Goal: Task Accomplishment & Management: Use online tool/utility

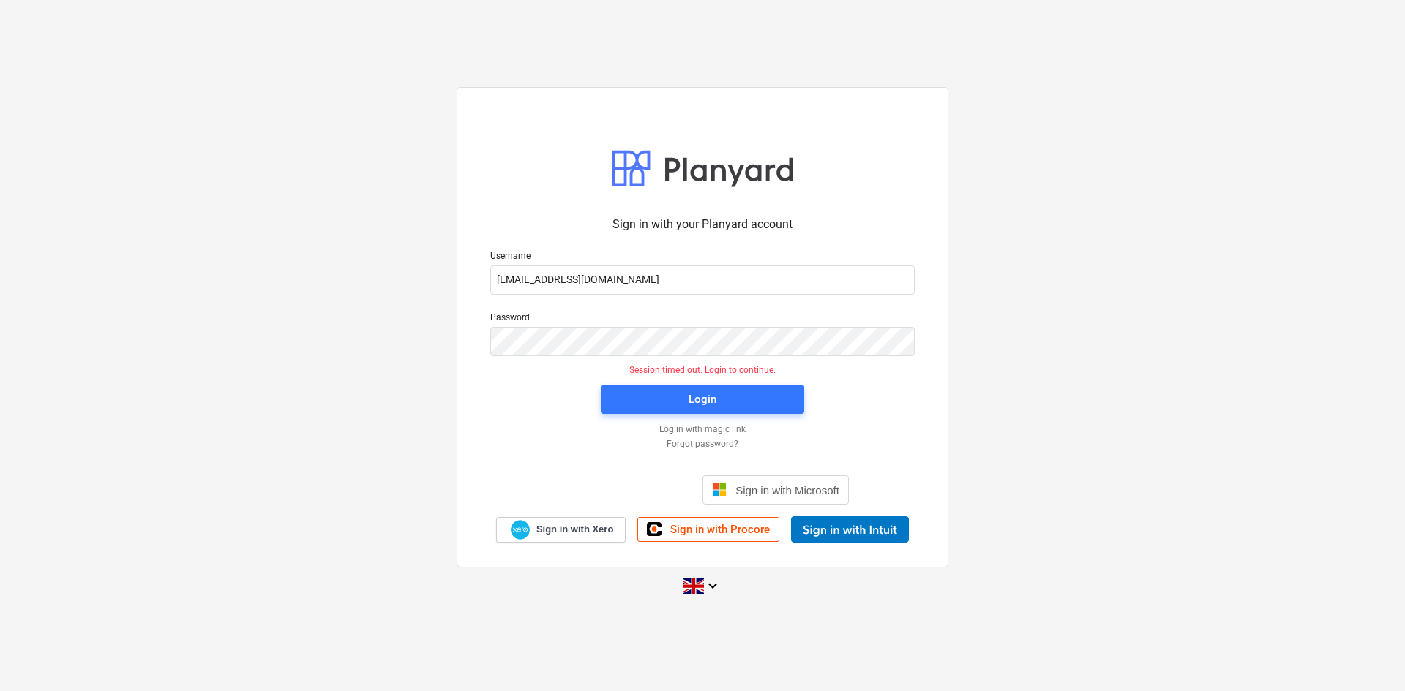
click at [665, 382] on div "Login" at bounding box center [702, 399] width 221 height 47
click at [667, 401] on span "Login" at bounding box center [702, 399] width 168 height 19
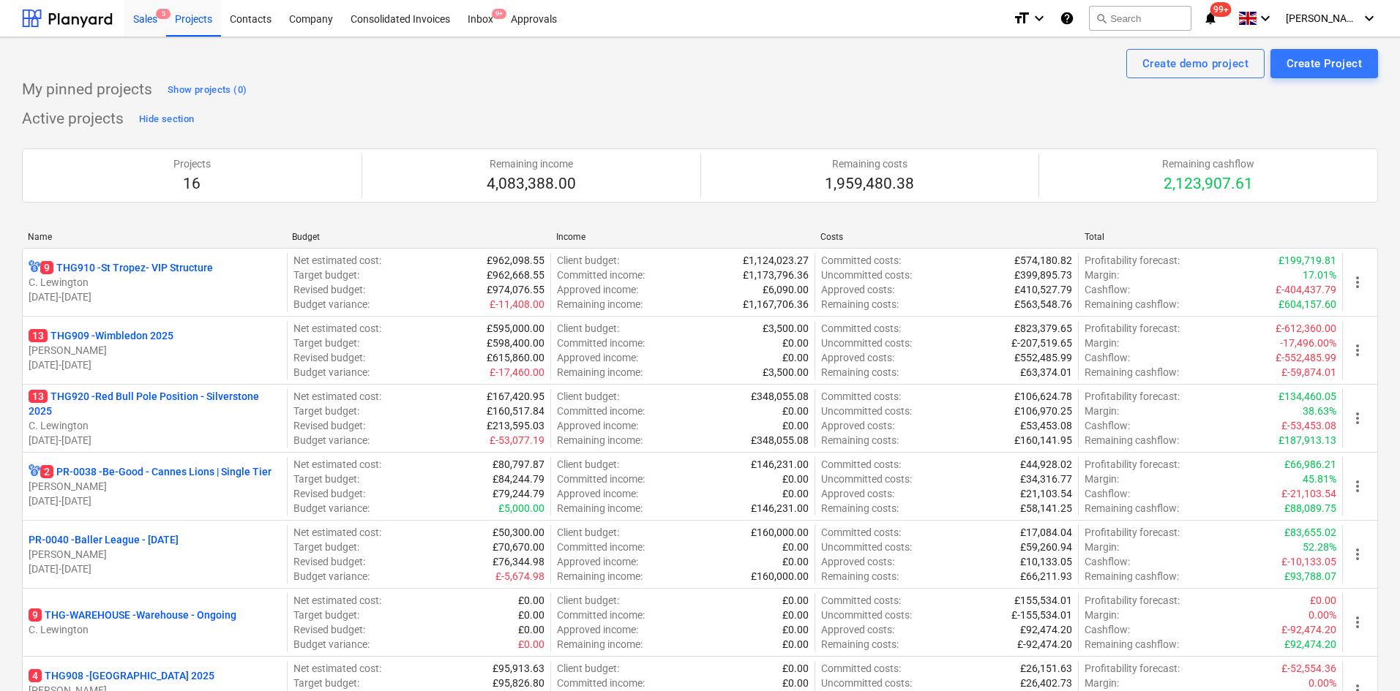
click at [156, 24] on div "Sales 5" at bounding box center [145, 17] width 42 height 37
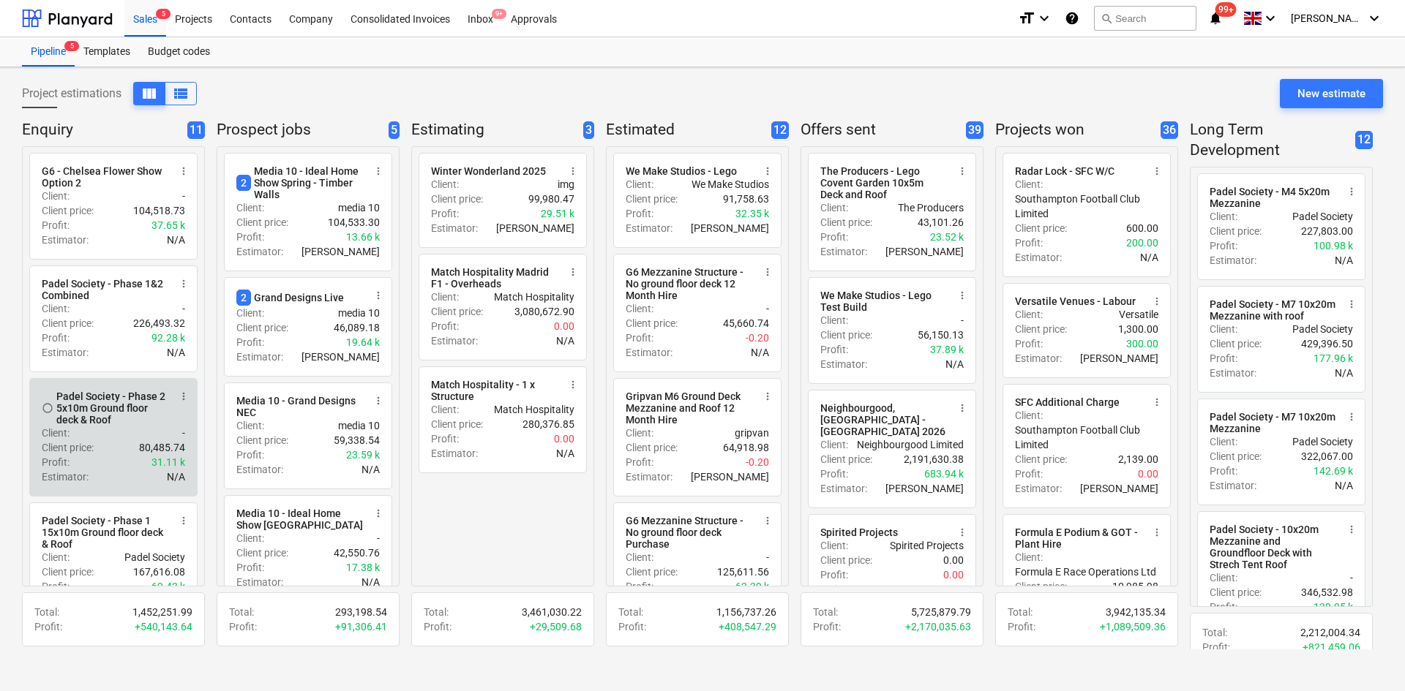
click at [116, 421] on div "Padel Society - Phase 2 5x10m Ground floor deck & Roof" at bounding box center [112, 408] width 113 height 35
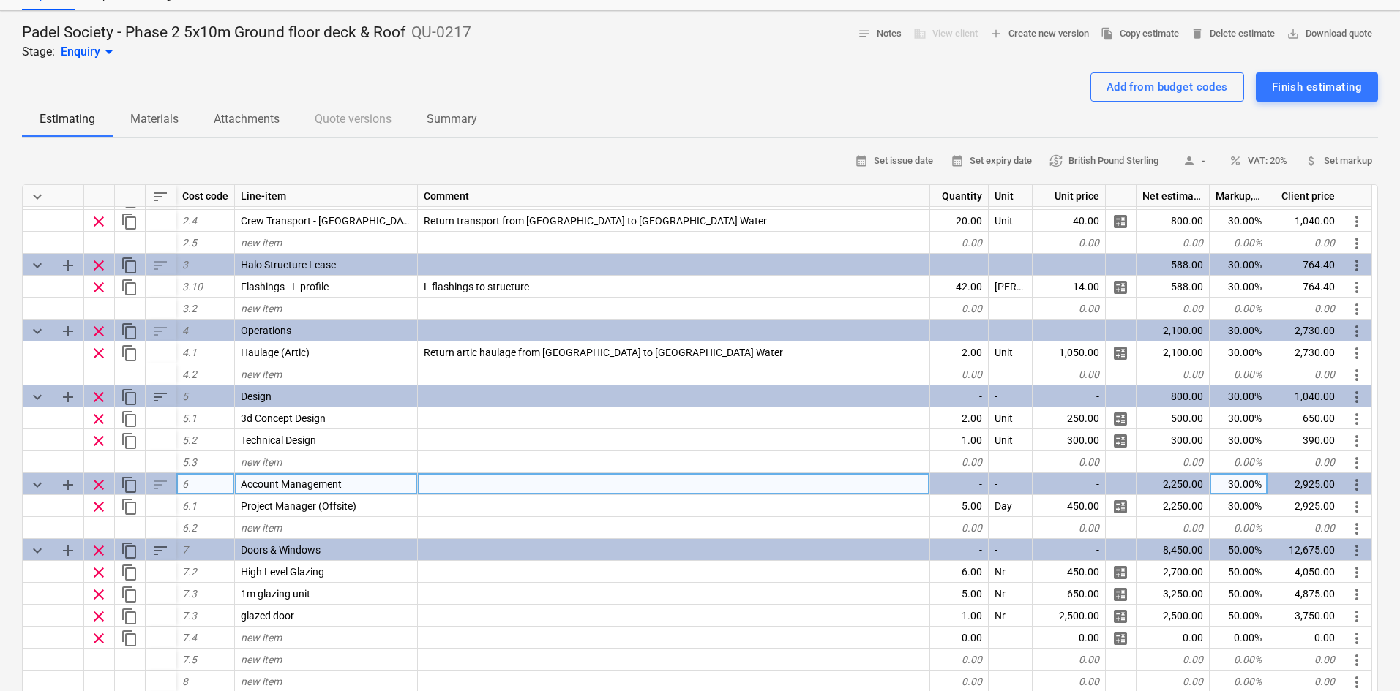
scroll to position [220, 0]
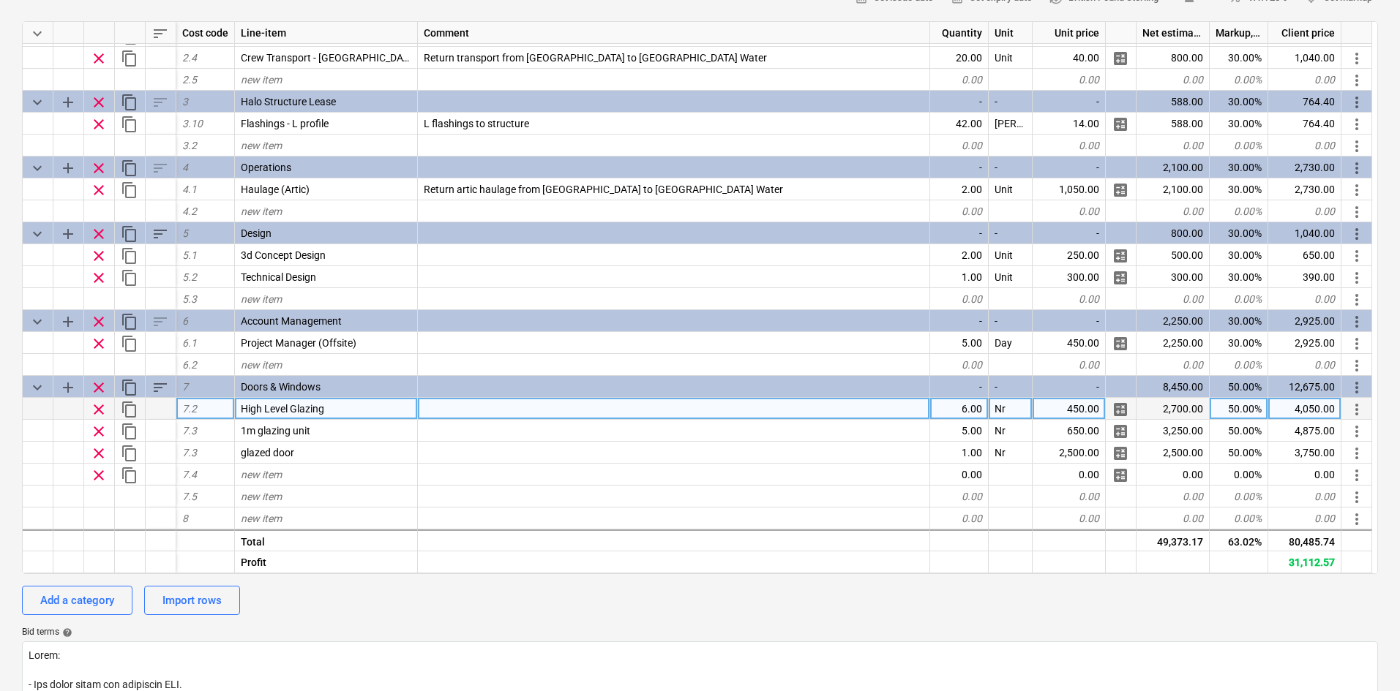
click at [103, 408] on span "clear" at bounding box center [99, 410] width 18 height 18
type textarea "x"
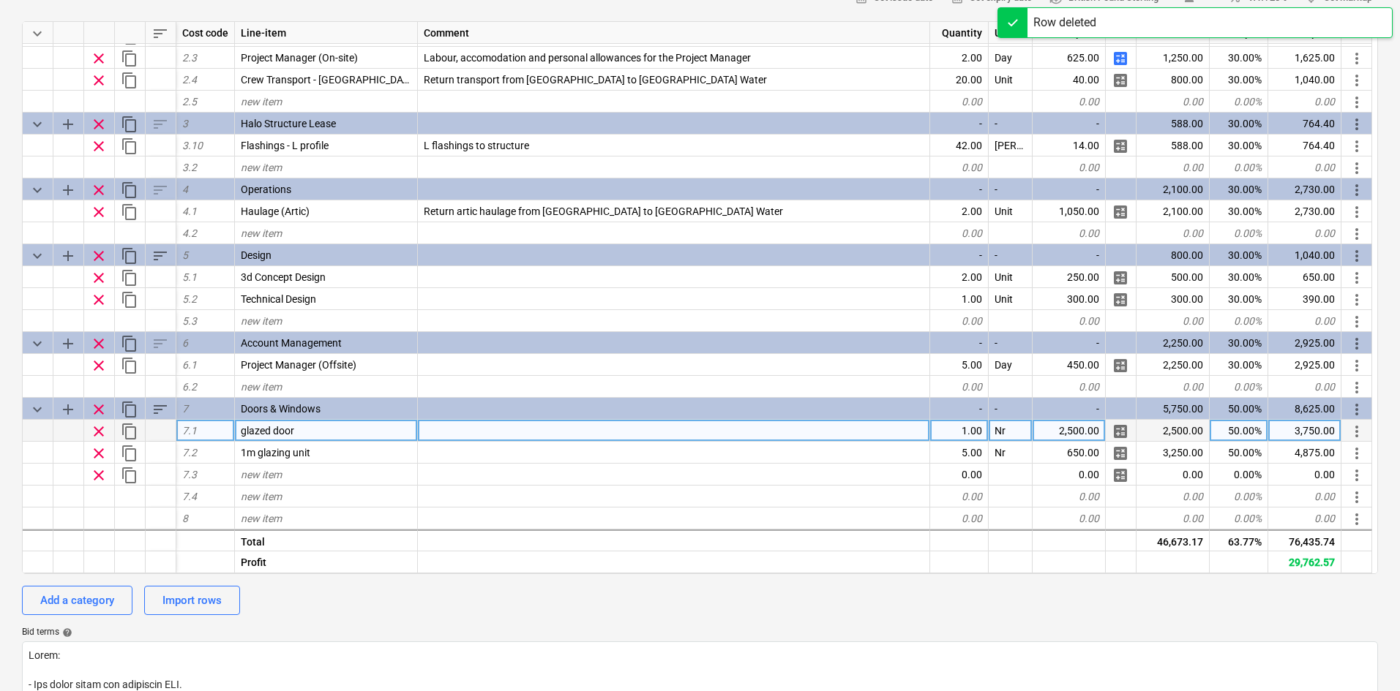
scroll to position [195, 0]
click at [298, 434] on div "glazed door" at bounding box center [326, 431] width 183 height 22
type input "Steel Door"
type textarea "x"
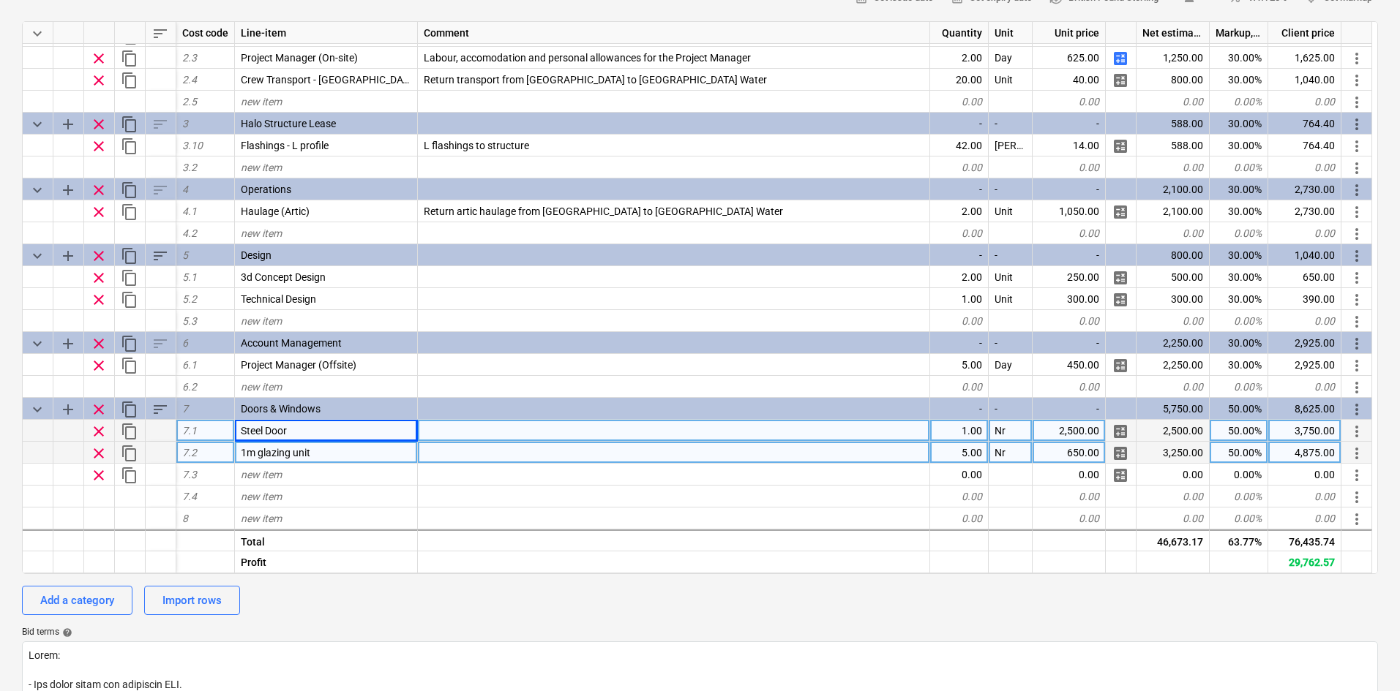
click at [325, 450] on div "1m glazing unit" at bounding box center [326, 453] width 183 height 22
click at [250, 450] on input "1m glazing unit" at bounding box center [326, 452] width 182 height 21
type input "3m glazing unit"
type textarea "x"
click at [948, 451] on div "5.00" at bounding box center [959, 453] width 59 height 22
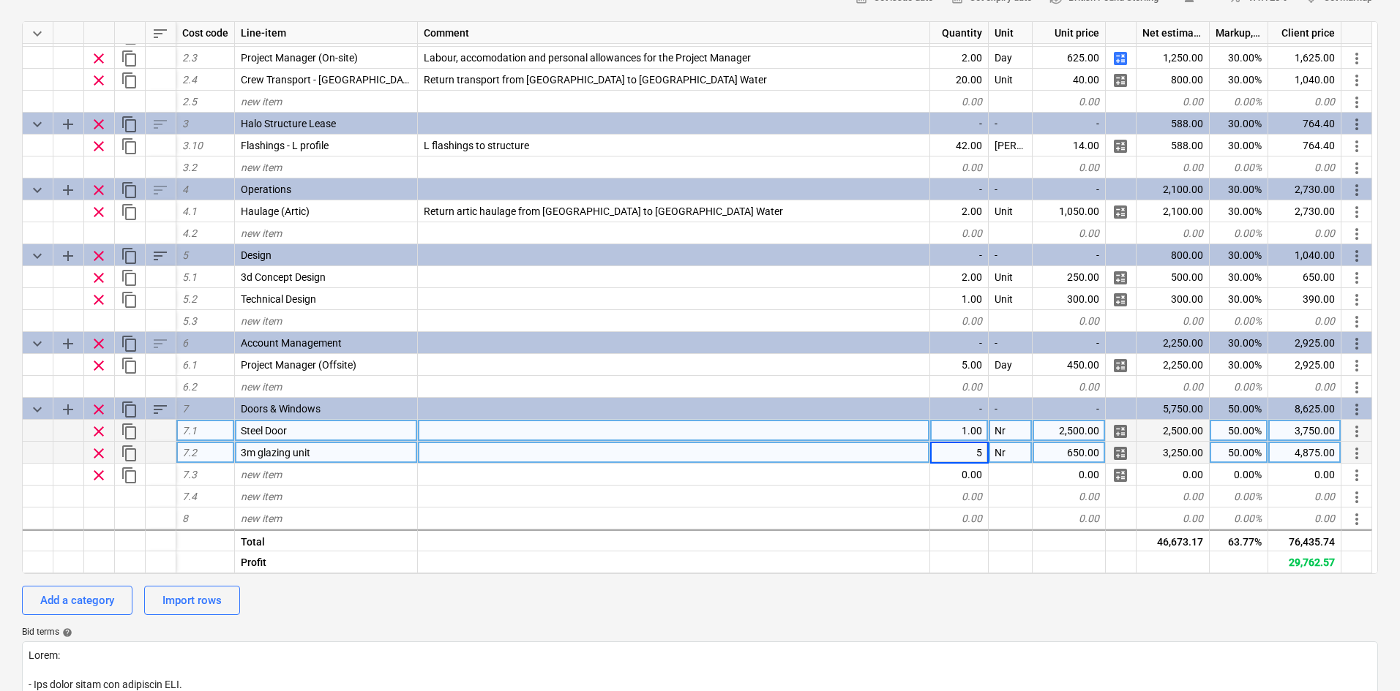
type input "2"
type textarea "x"
type input "2000"
type textarea "x"
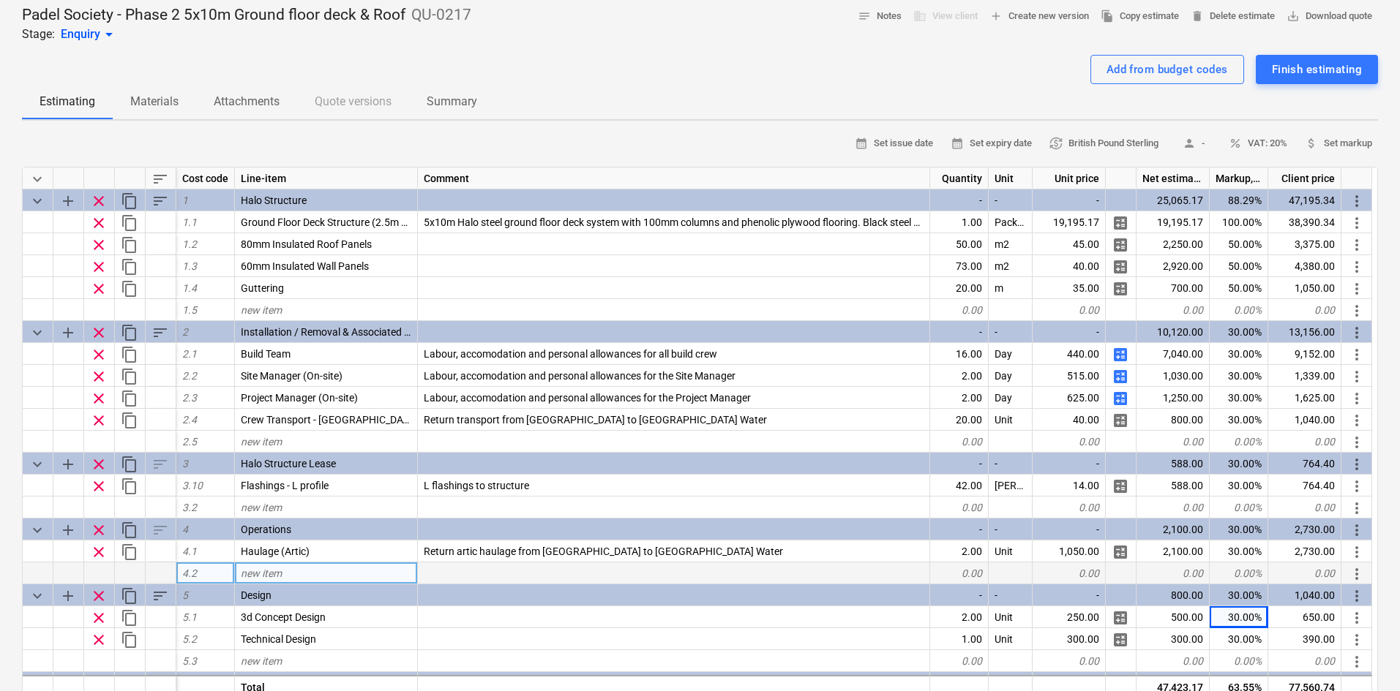
scroll to position [73, 0]
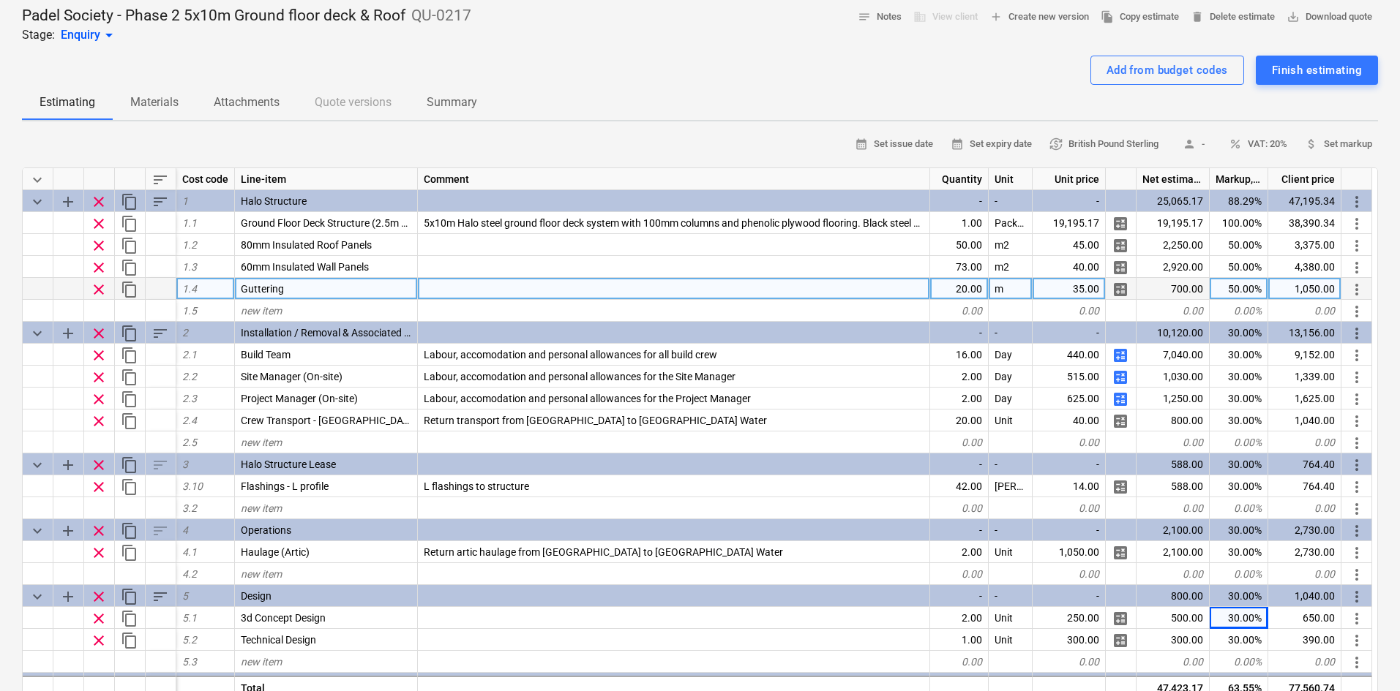
click at [380, 280] on div "Guttering" at bounding box center [326, 289] width 183 height 22
type input "Rain Water Goods"
type textarea "x"
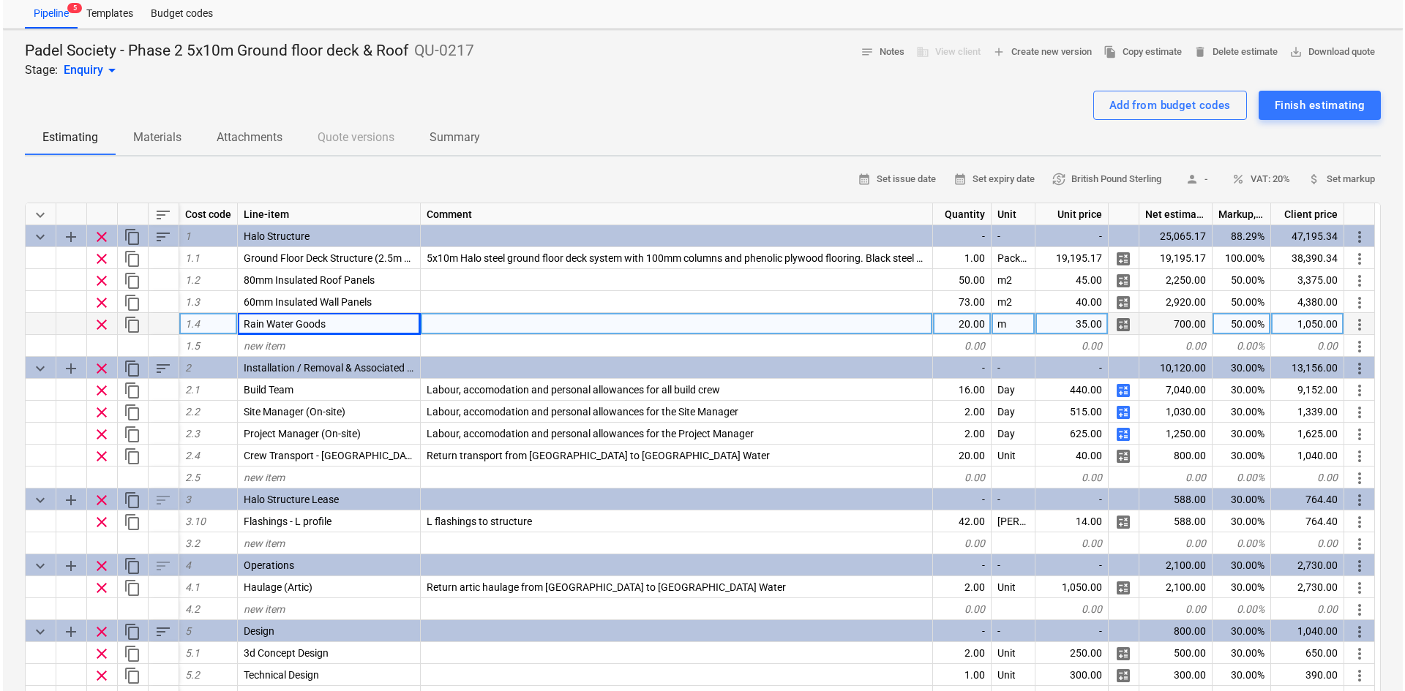
scroll to position [0, 0]
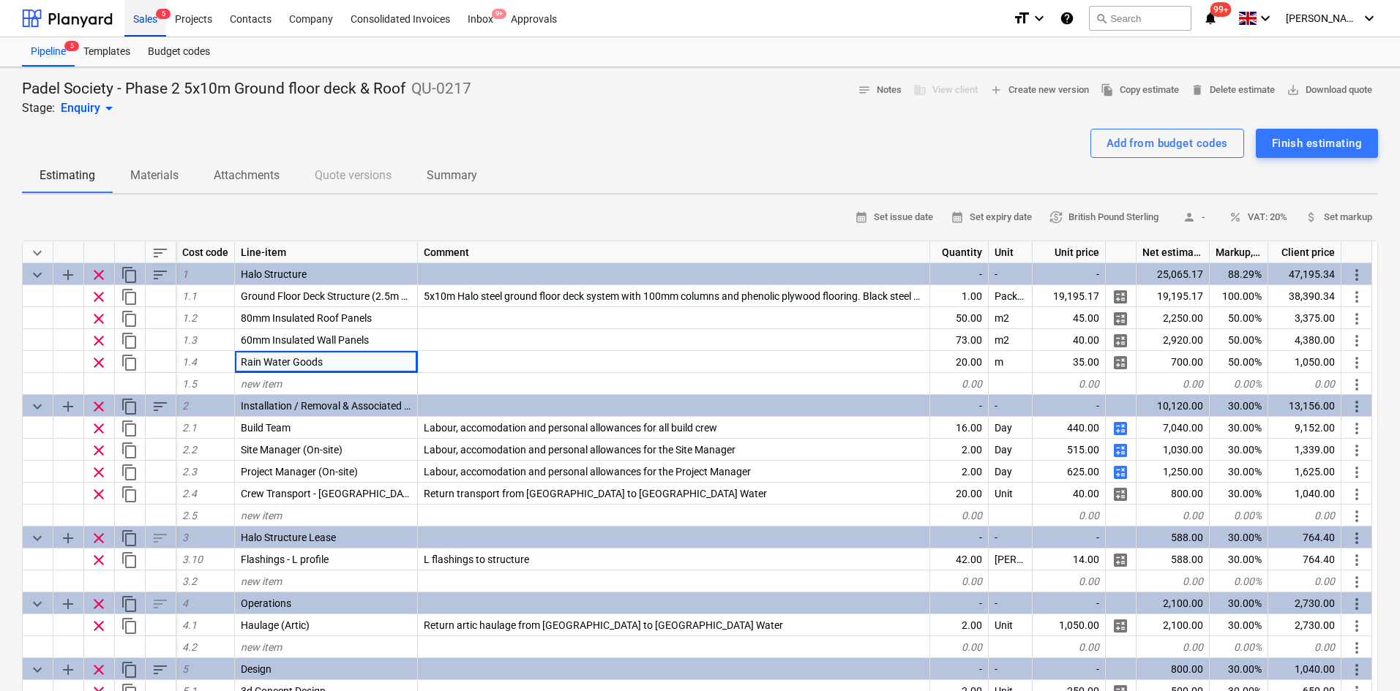
click at [146, 16] on div "Sales 5" at bounding box center [145, 17] width 42 height 37
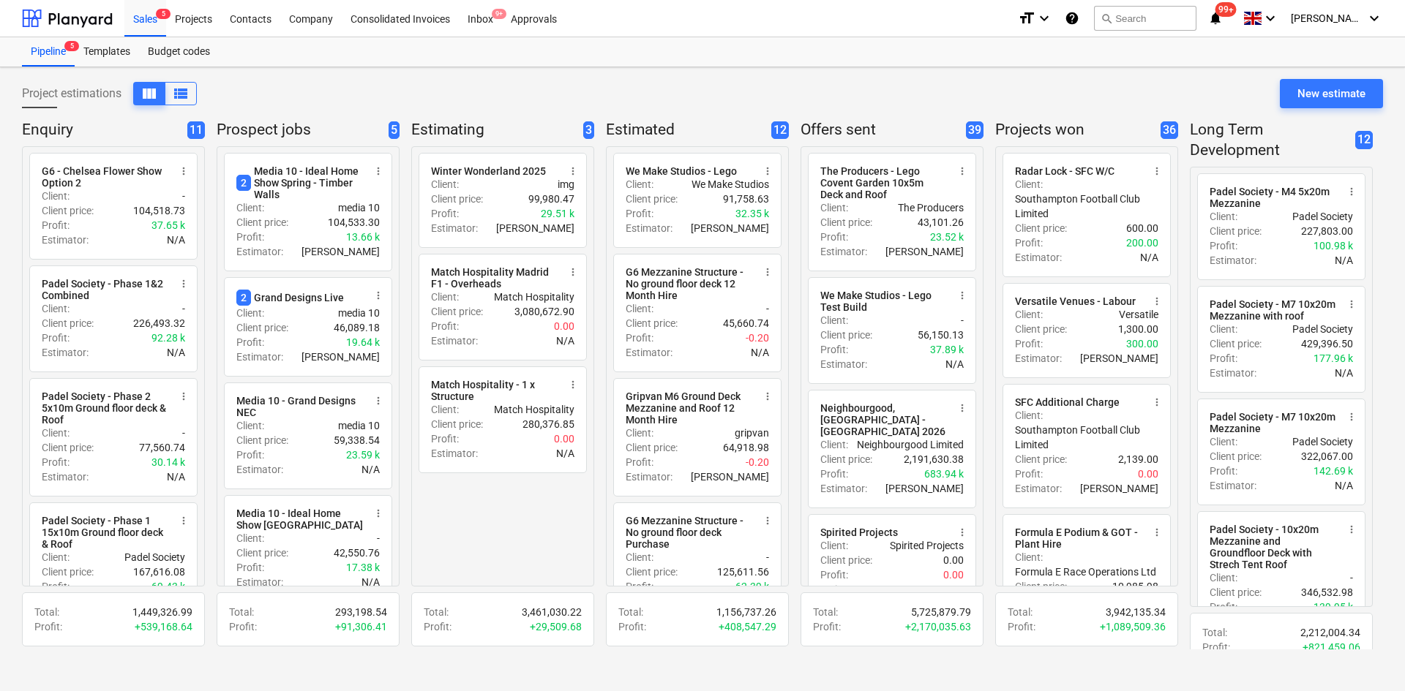
click at [335, 83] on div "Project estimations view_column view_list New estimate" at bounding box center [702, 99] width 1361 height 41
click at [269, 96] on div "Project estimations view_column view_list New estimate" at bounding box center [702, 99] width 1361 height 41
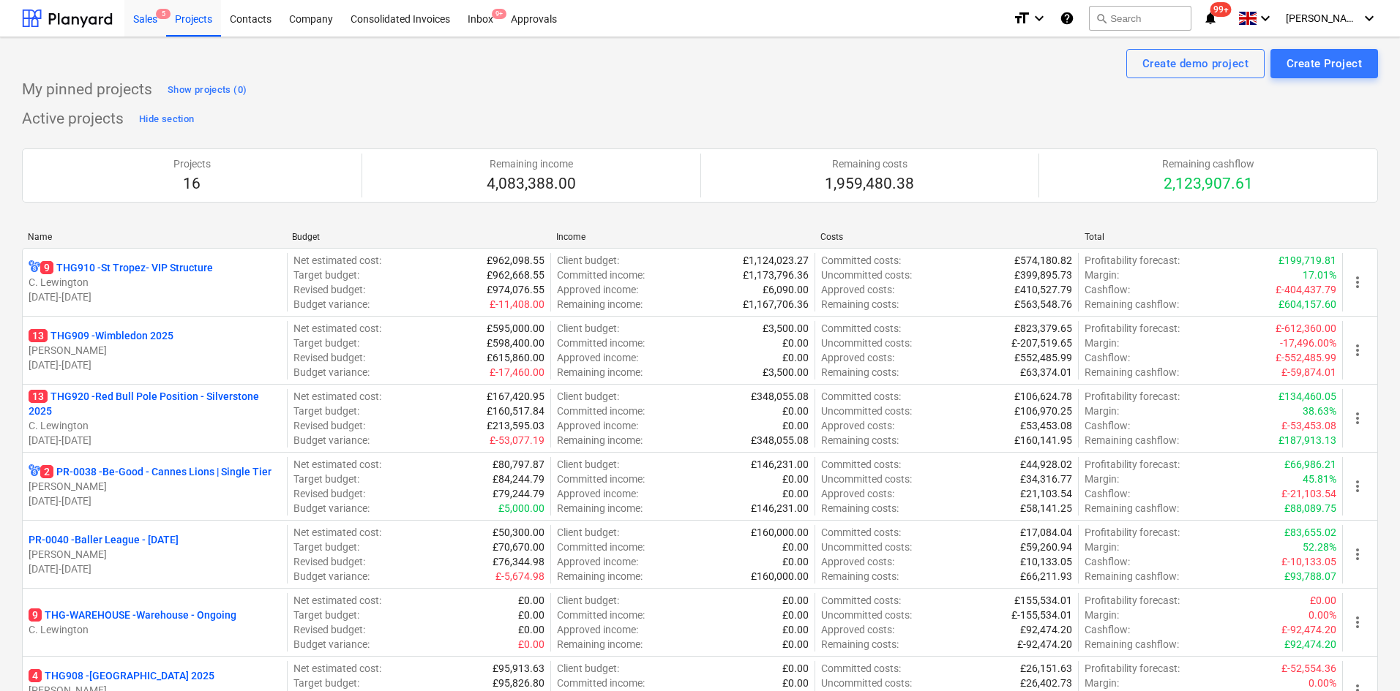
click at [138, 19] on div "Sales 5" at bounding box center [145, 17] width 42 height 37
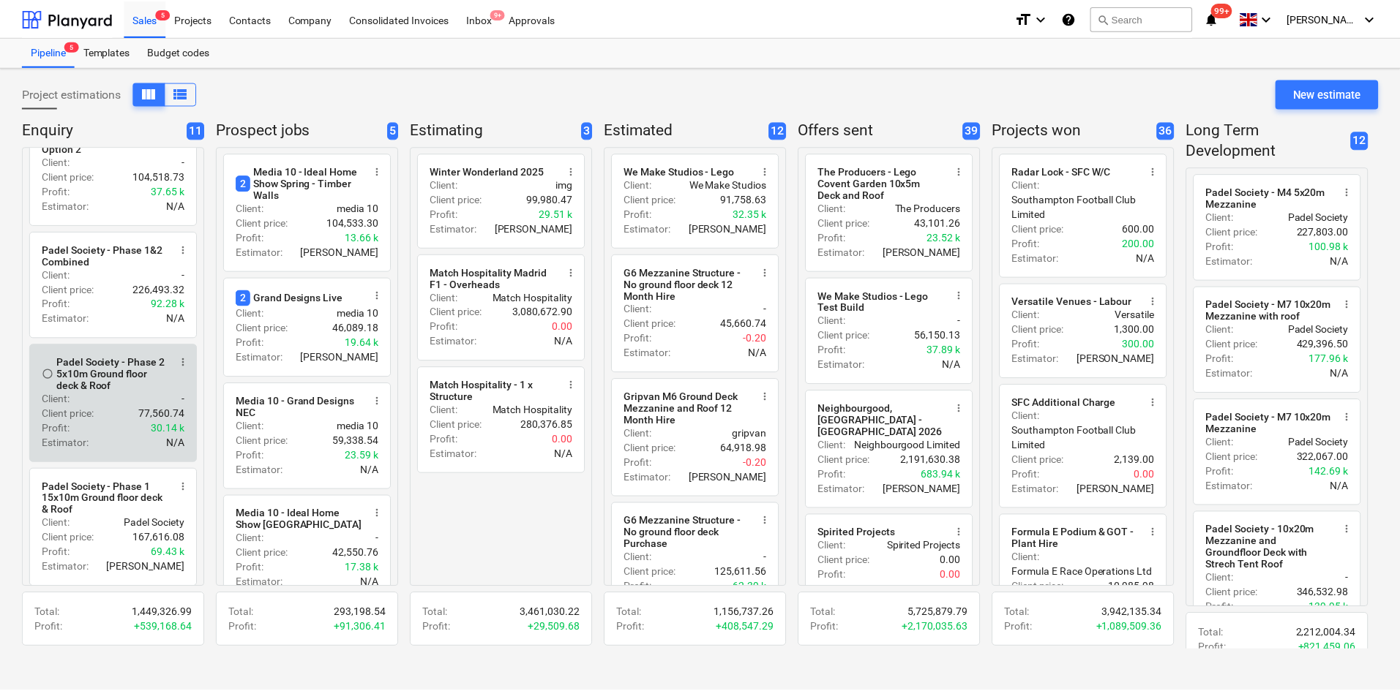
scroll to position [73, 0]
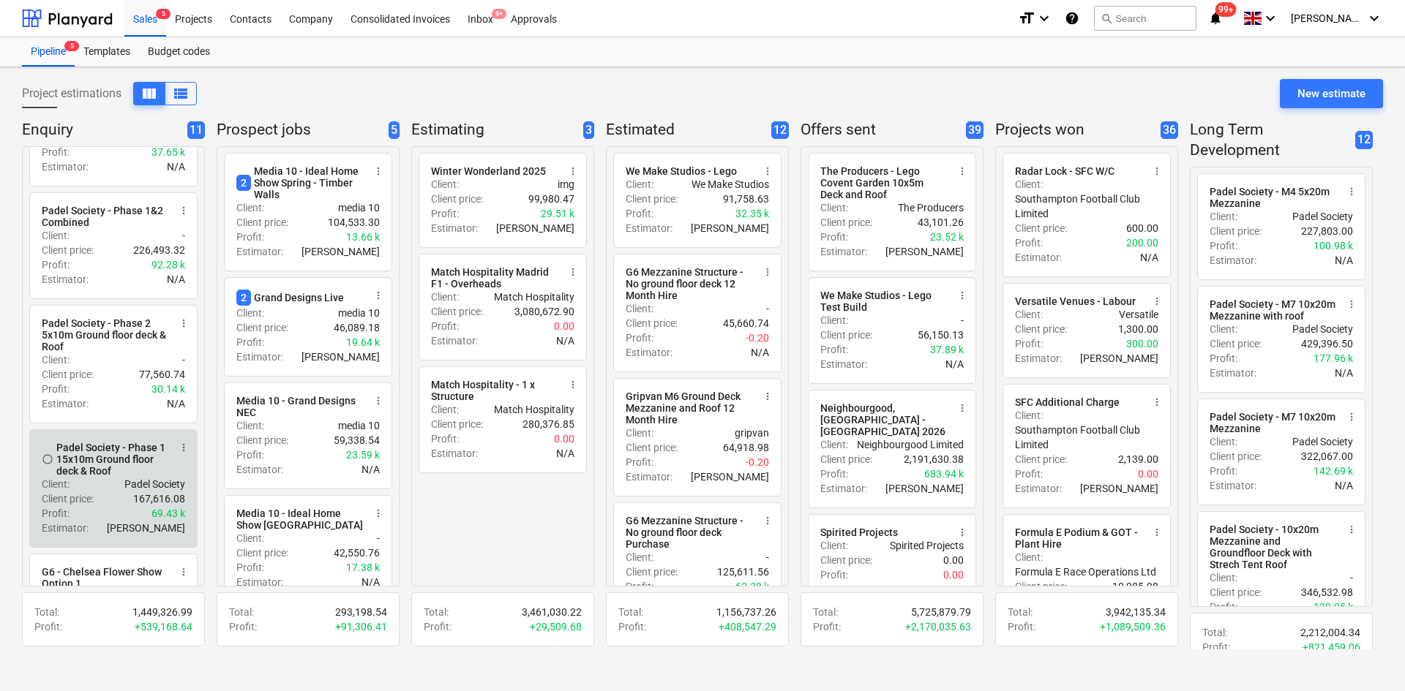
click at [127, 492] on p "Padel Society" at bounding box center [154, 484] width 61 height 15
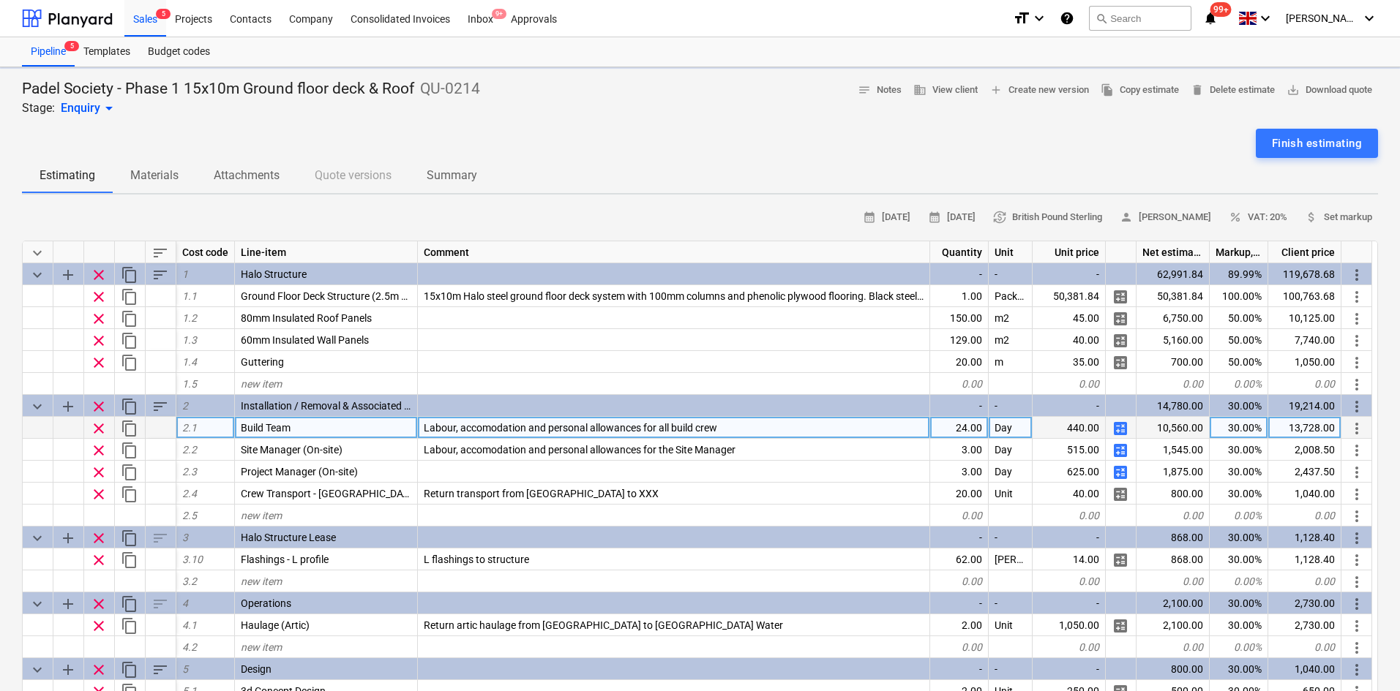
type textarea "x"
click at [963, 424] on div "24.00" at bounding box center [959, 428] width 59 height 22
type input "63"
type textarea "x"
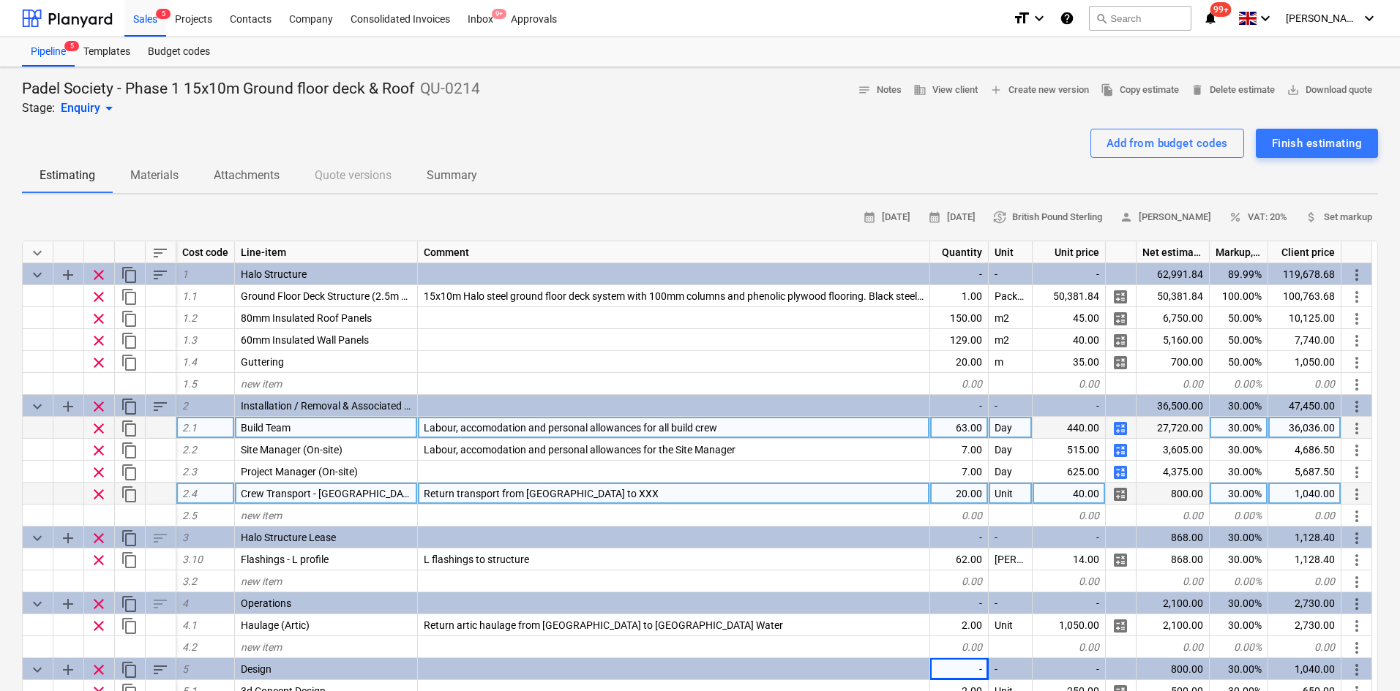
click at [636, 490] on div "Return transport from London to XXX" at bounding box center [674, 494] width 512 height 22
click at [632, 488] on input "Return transport from London to XXX" at bounding box center [673, 493] width 511 height 21
drag, startPoint x: 629, startPoint y: 490, endPoint x: 525, endPoint y: 488, distance: 104.6
click at [525, 488] on input "Return transport from London to XXX" at bounding box center [673, 493] width 511 height 21
type input "Return transport to Canada Water"
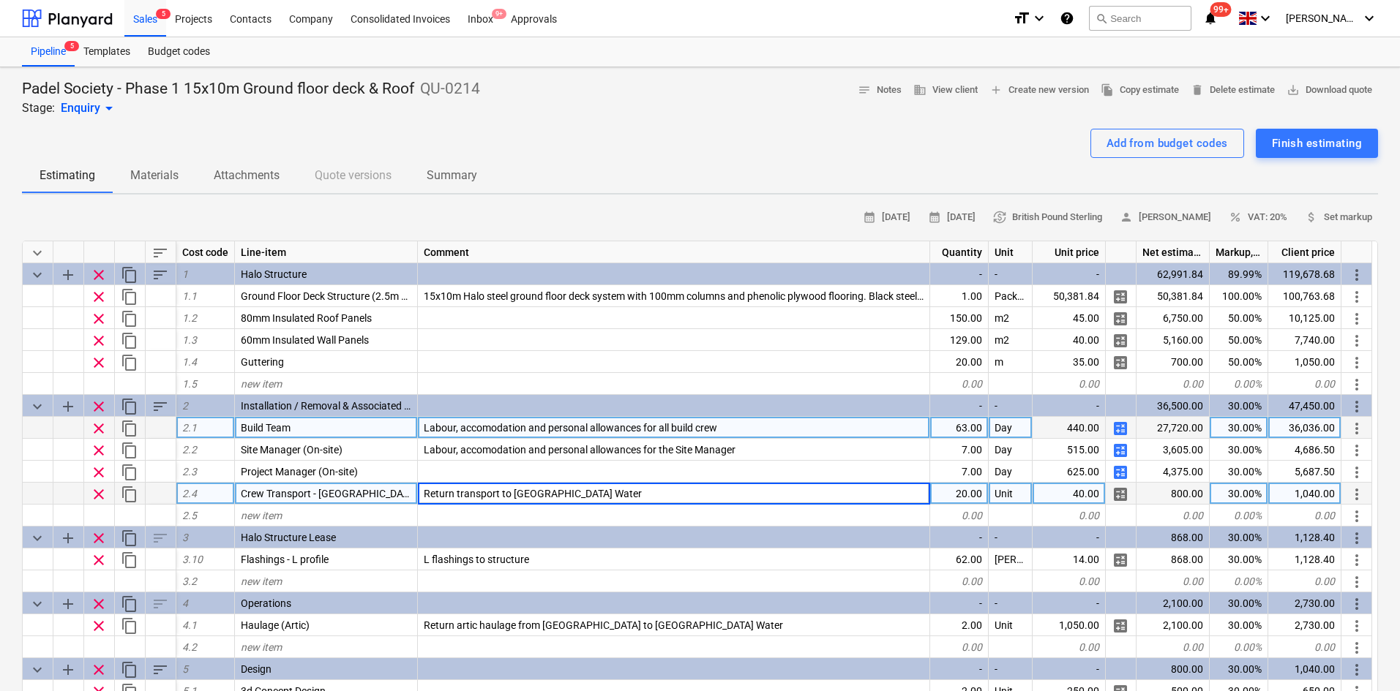
type textarea "x"
type input "10"
type textarea "x"
type input "60"
type textarea "x"
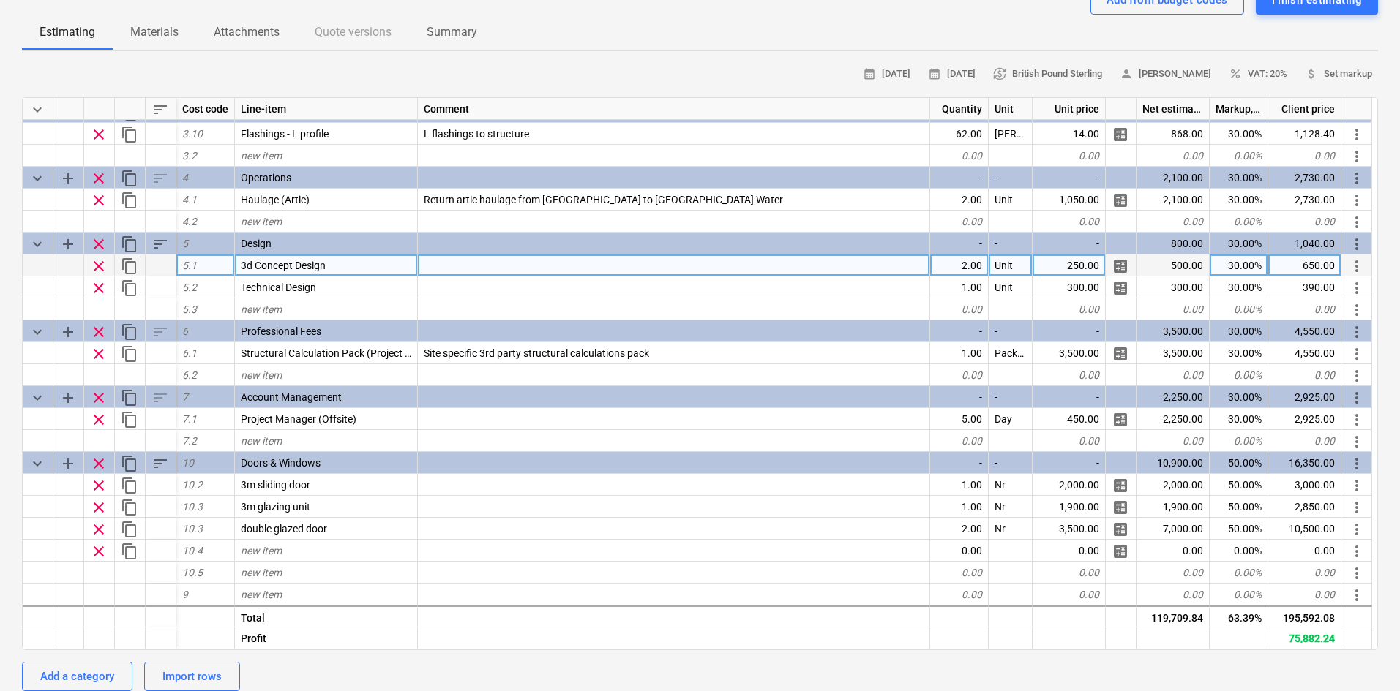
scroll to position [146, 0]
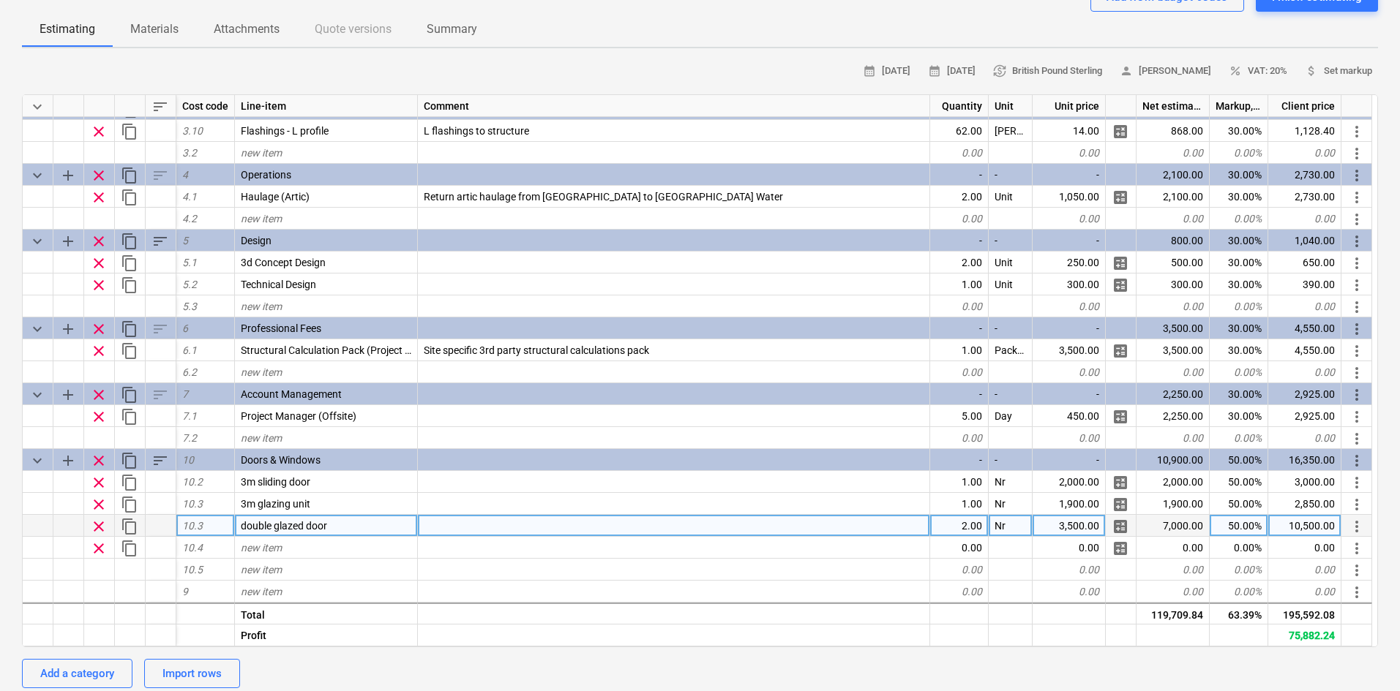
click at [1059, 524] on div "3,500.00" at bounding box center [1068, 526] width 73 height 22
type input "3800"
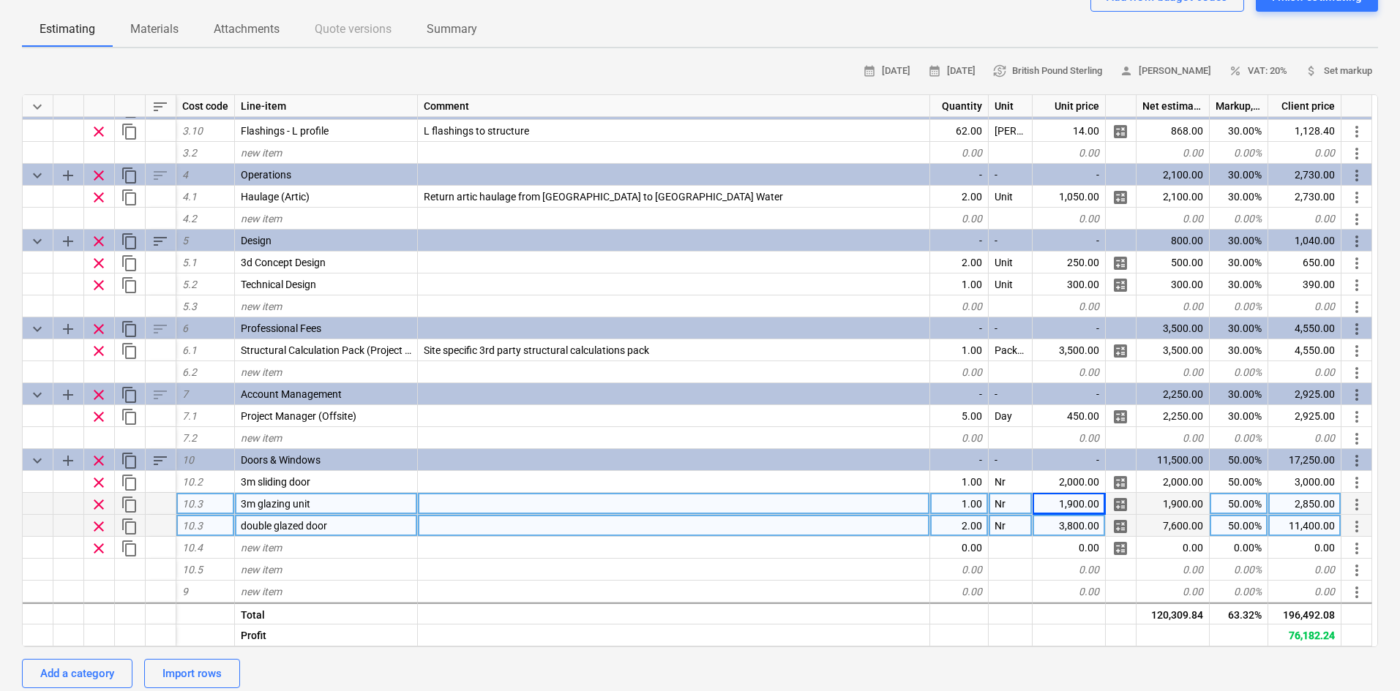
click at [304, 500] on span "3m glazing unit" at bounding box center [276, 504] width 70 height 12
click at [328, 506] on input "3m glazing unit" at bounding box center [326, 503] width 182 height 21
click at [332, 506] on div "3m glazing unit" at bounding box center [326, 504] width 183 height 22
click at [332, 506] on input "3m glazing unit" at bounding box center [326, 503] width 182 height 21
click at [968, 505] on div "1.00" at bounding box center [959, 504] width 59 height 22
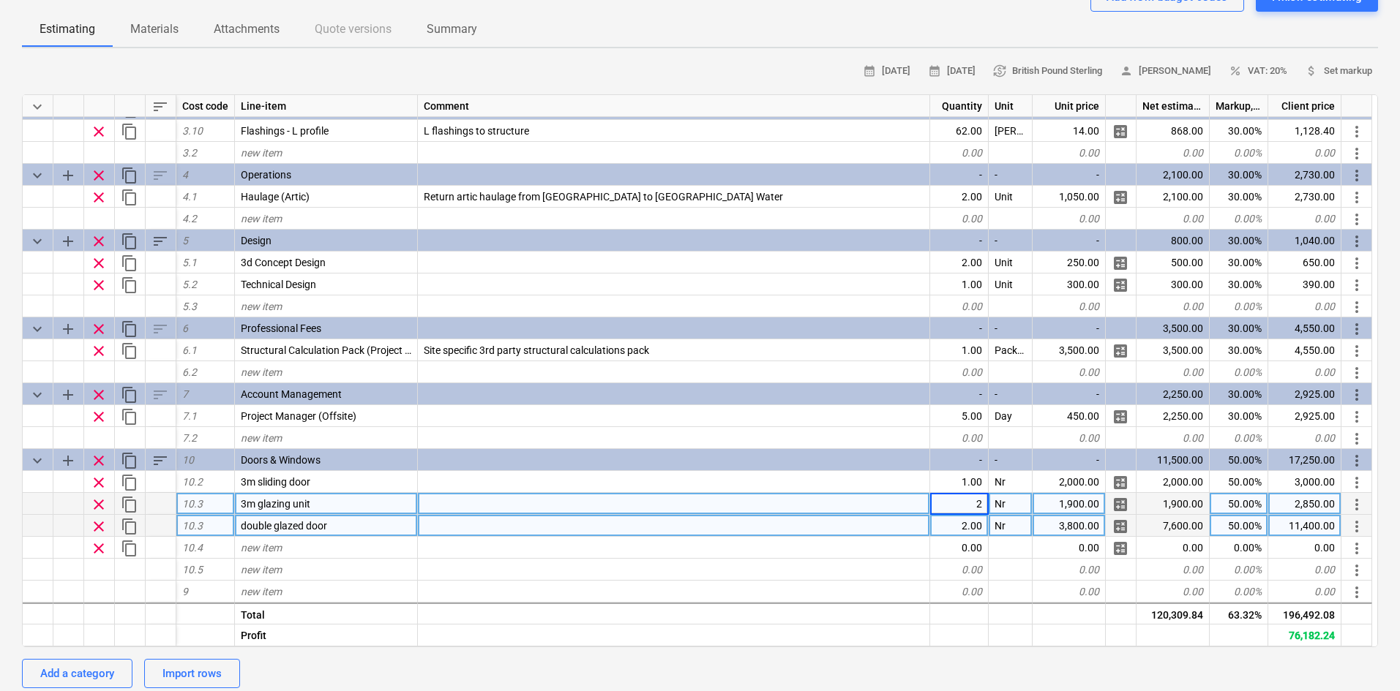
type textarea "x"
type input "1050"
type textarea "x"
click at [1072, 508] on div "1,050.00" at bounding box center [1068, 504] width 73 height 22
type input "1250"
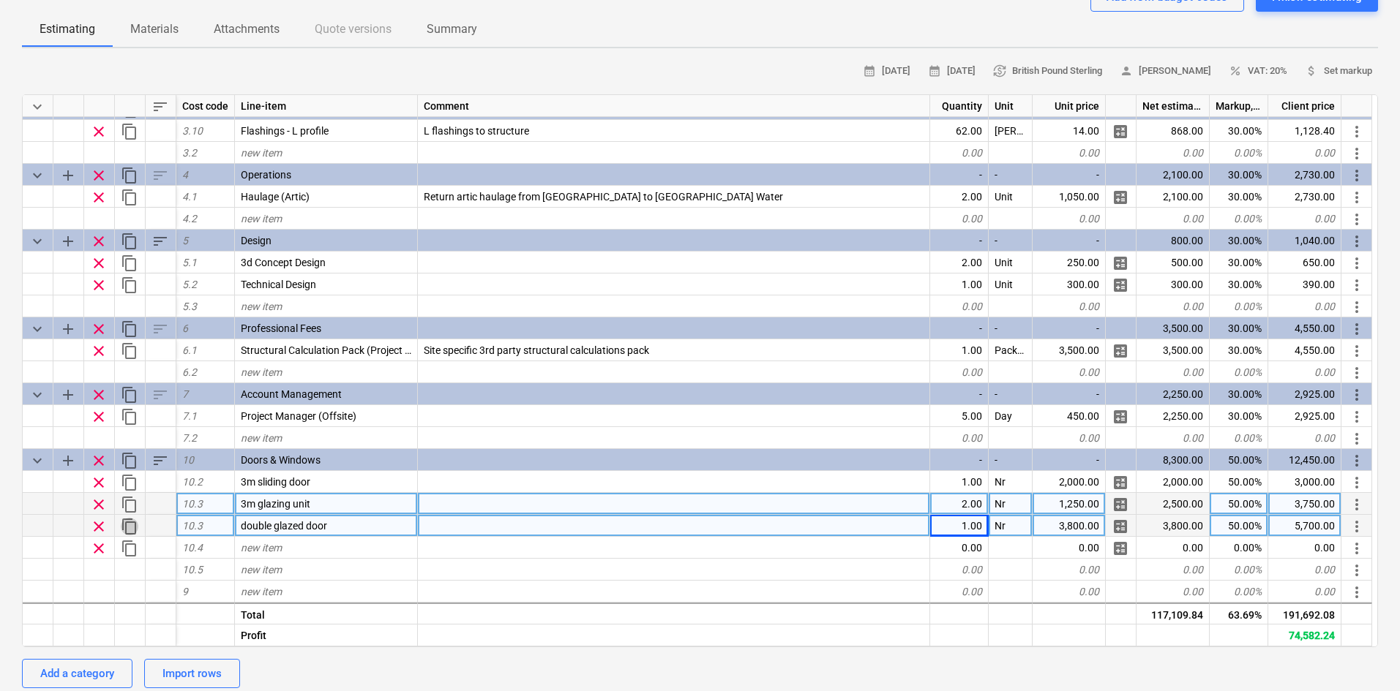
click at [126, 528] on span "content_copy" at bounding box center [130, 527] width 18 height 18
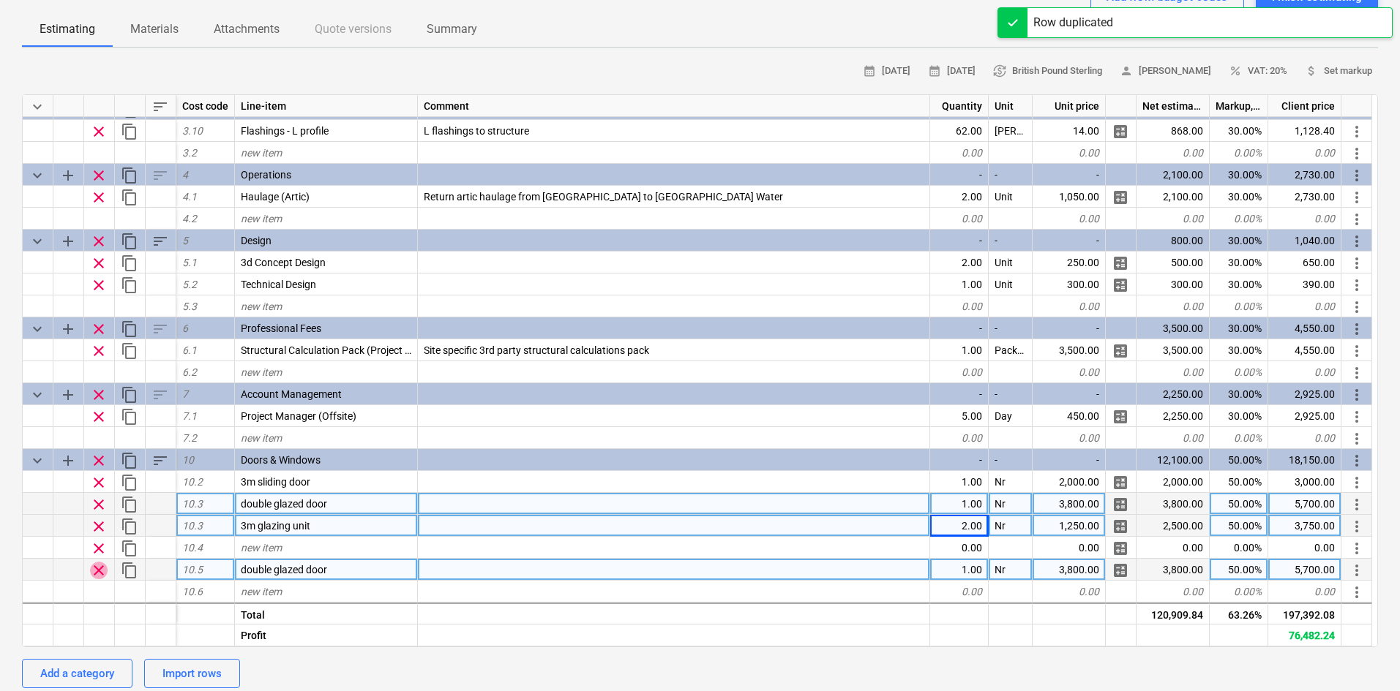
click at [100, 571] on span "clear" at bounding box center [99, 571] width 18 height 18
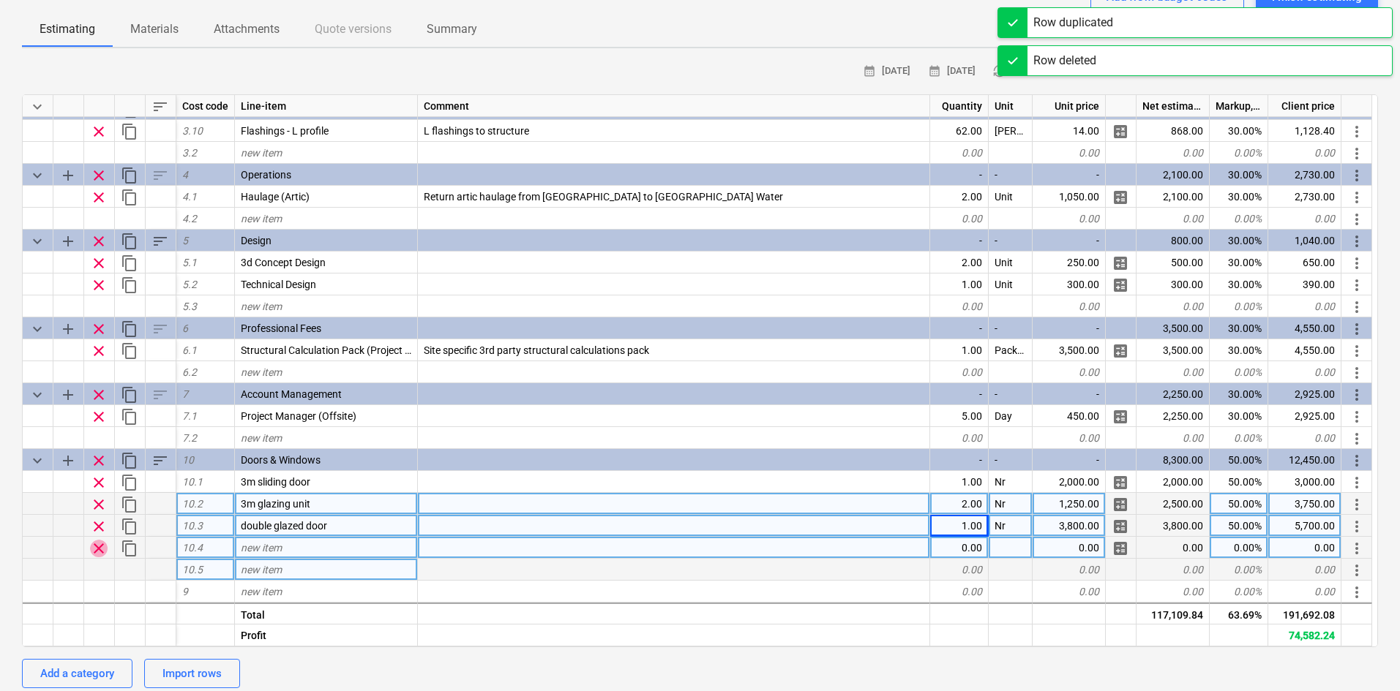
click at [99, 547] on span "clear" at bounding box center [99, 549] width 18 height 18
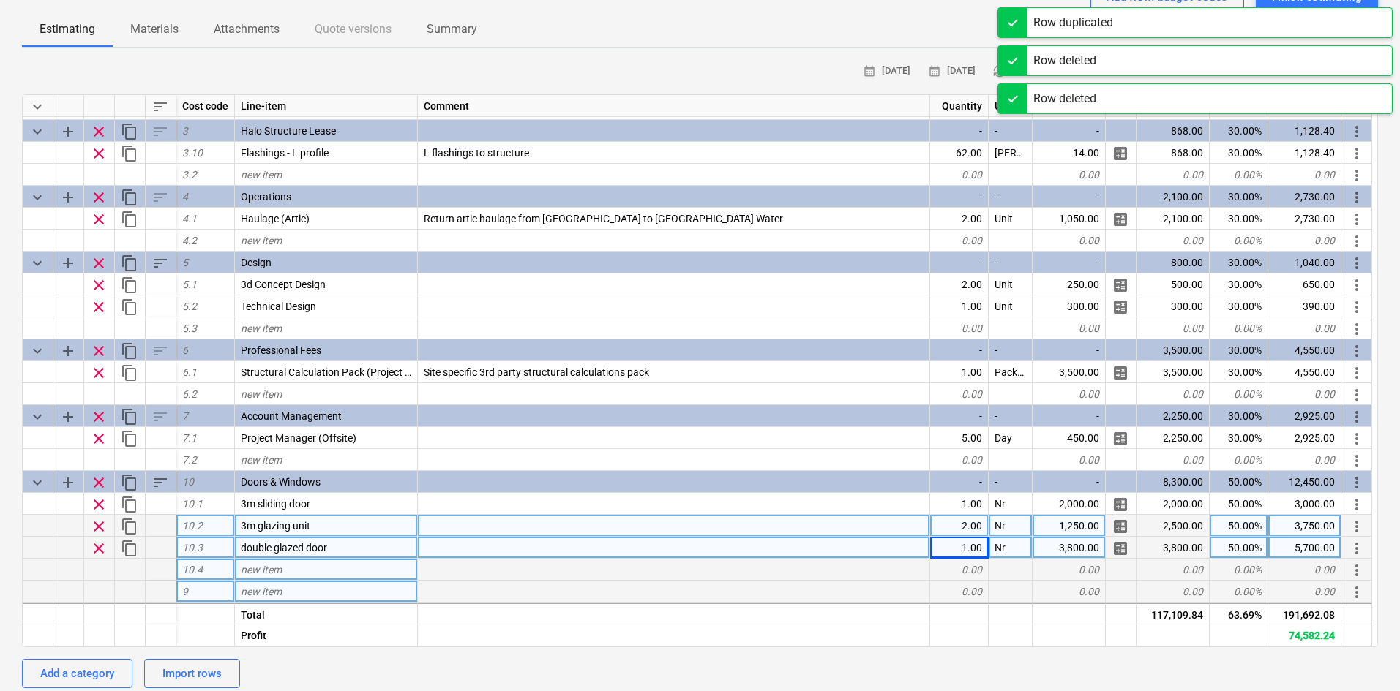
scroll to position [260, 0]
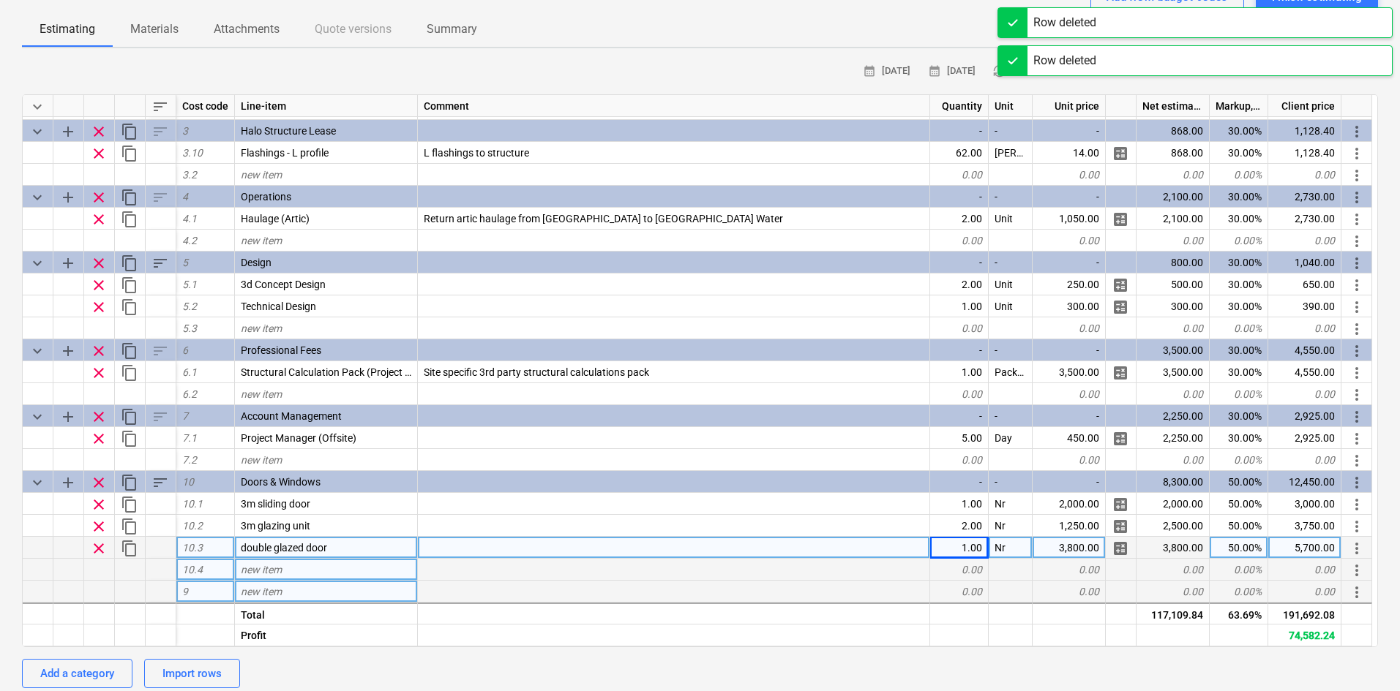
click at [127, 551] on span "content_copy" at bounding box center [130, 549] width 18 height 18
type textarea "x"
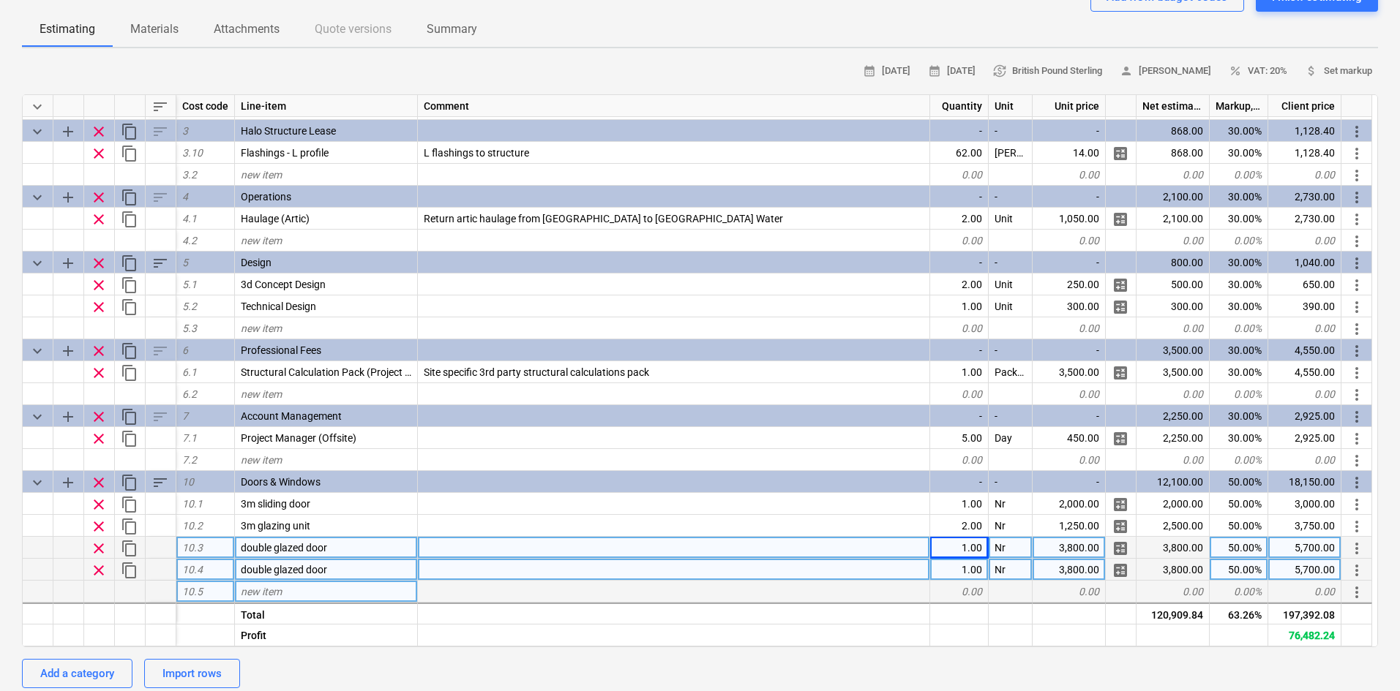
click at [1076, 567] on div "3,800.00" at bounding box center [1068, 570] width 73 height 22
type input "3500"
type textarea "x"
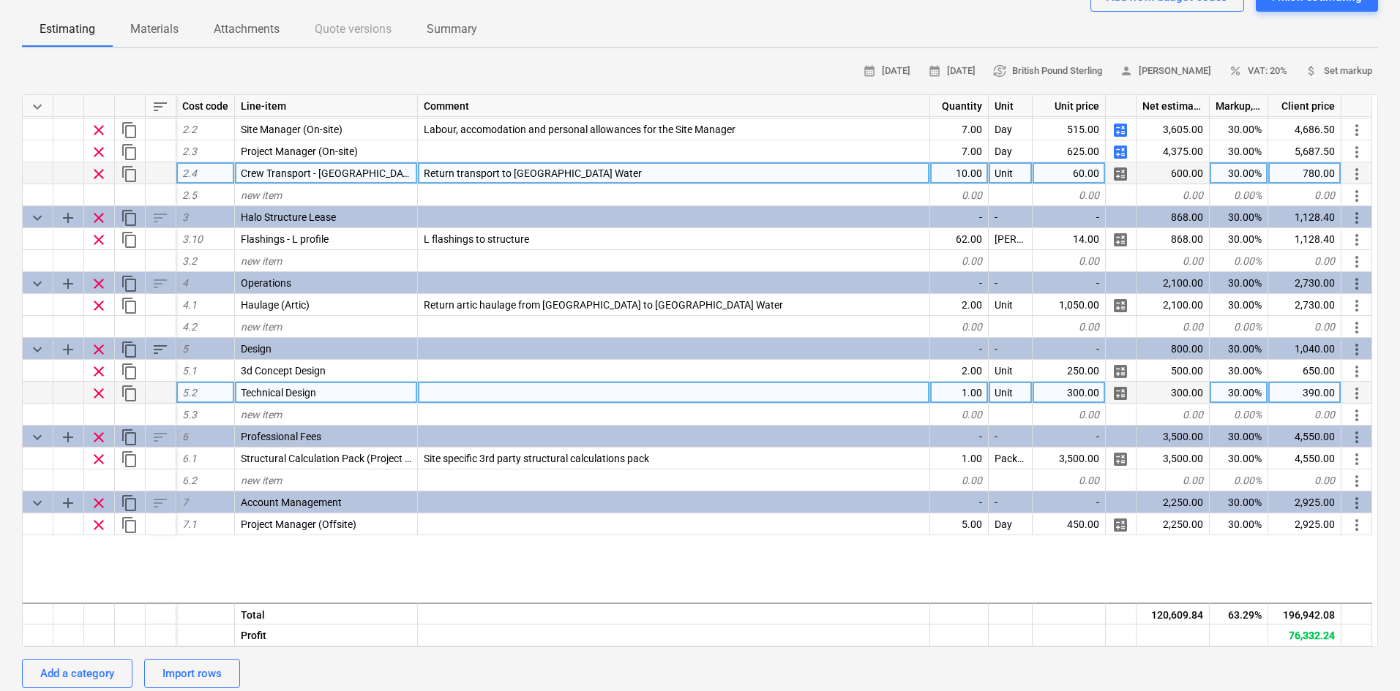
scroll to position [0, 0]
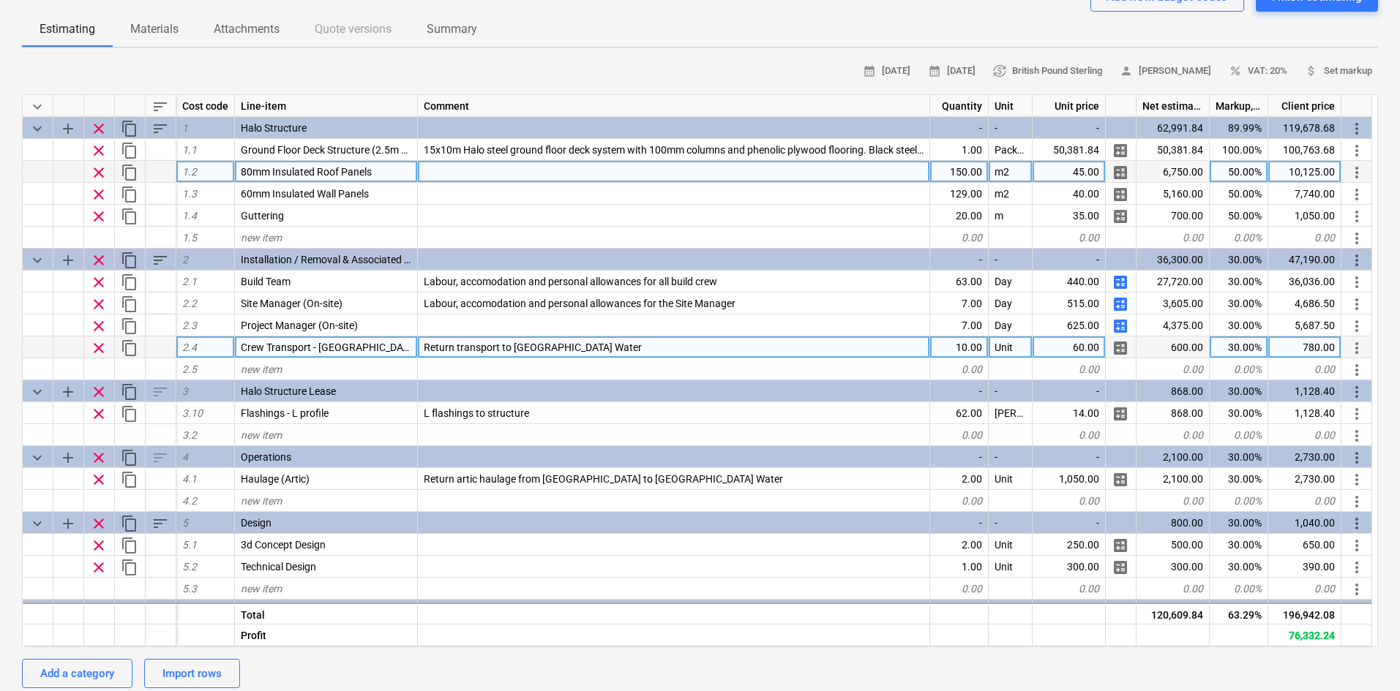
click at [377, 169] on div "80mm Insulated Roof Panels" at bounding box center [326, 172] width 183 height 22
type input "80mm Insulated Roof Panels"
click at [448, 176] on div at bounding box center [674, 172] width 512 height 22
click at [538, 168] on input "80mm Insulated Roof Panels" at bounding box center [673, 171] width 511 height 21
click at [560, 170] on input "80mm Insulated Roof Panels" at bounding box center [673, 171] width 511 height 21
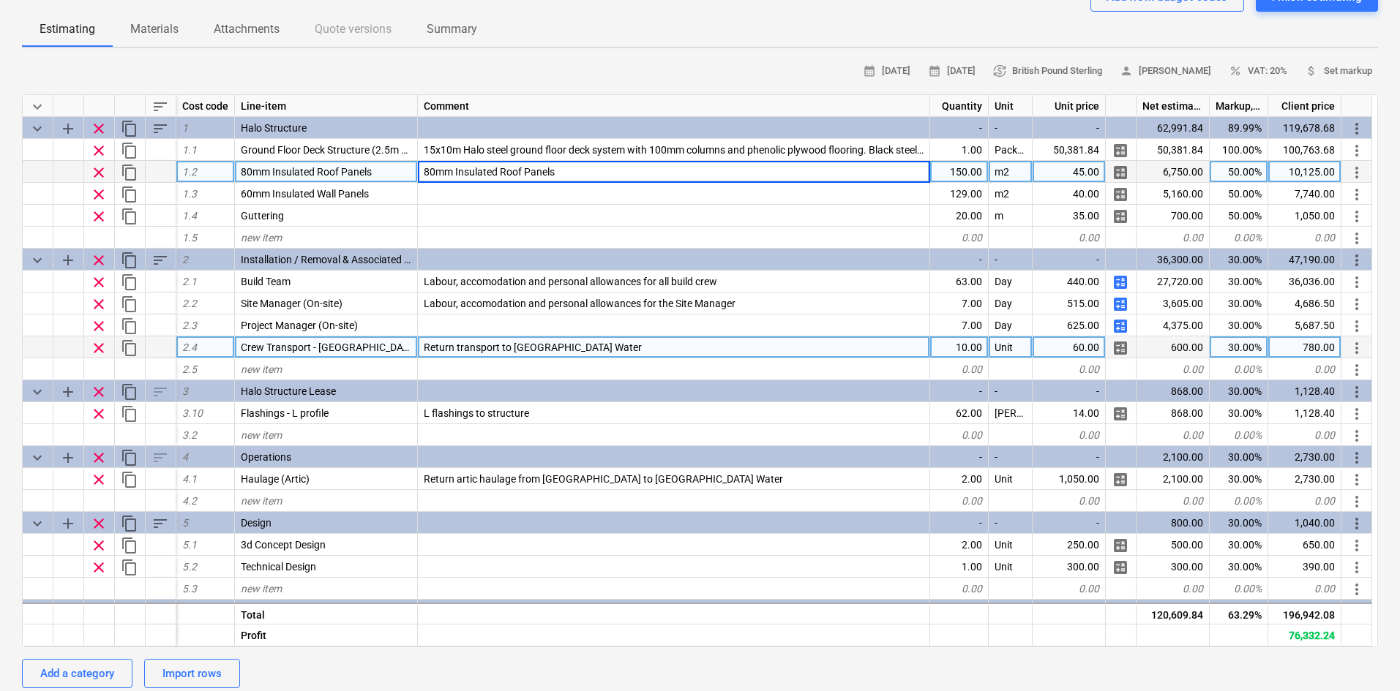
click at [463, 170] on input "80mm Insulated Roof Panels" at bounding box center [673, 171] width 511 height 21
click at [495, 164] on input "80mm Insulated Roof Panels" at bounding box center [673, 171] width 511 height 21
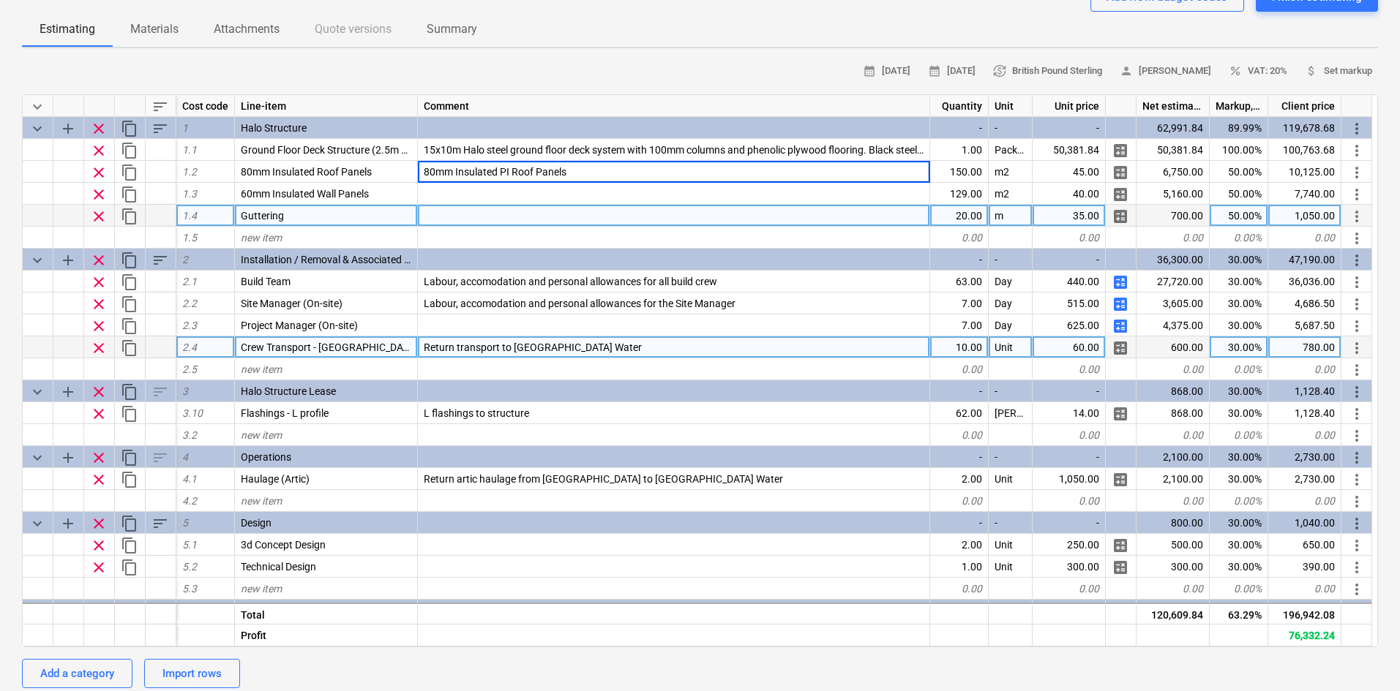
type input "80mm Insulated PIR Roof Panels"
type textarea "x"
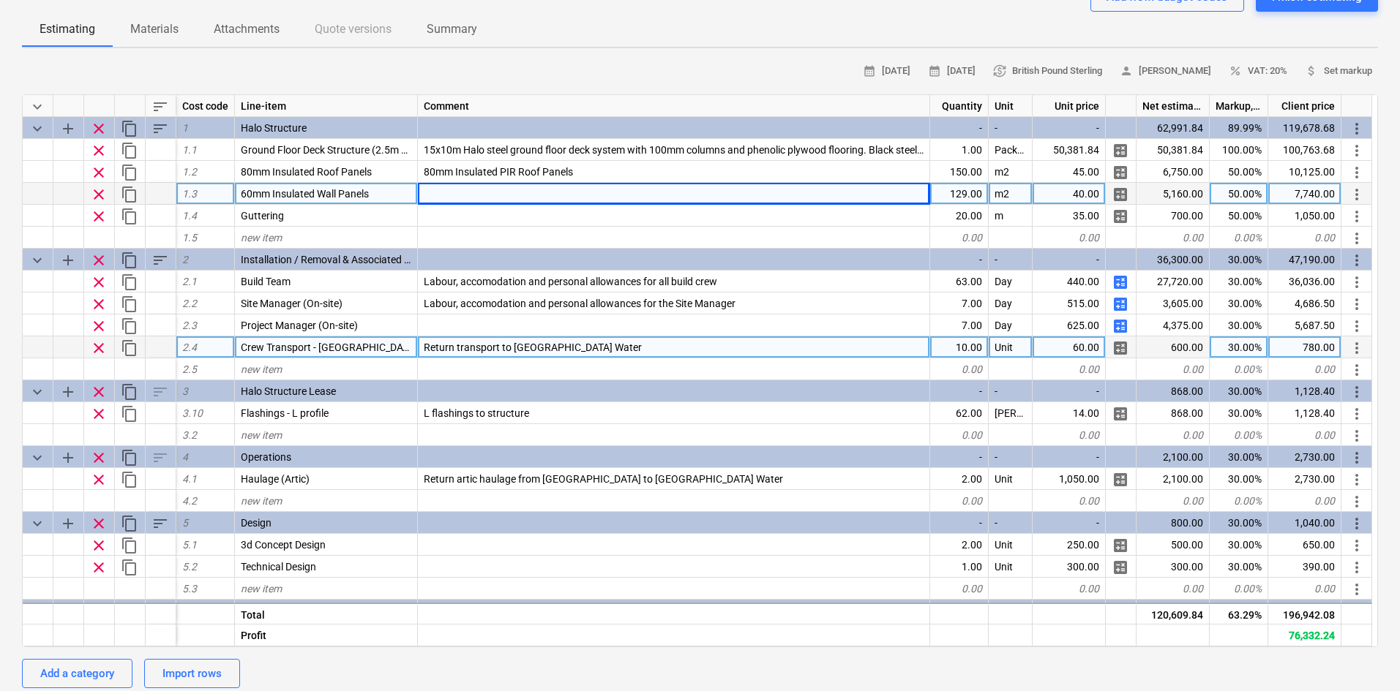
click at [371, 194] on div "60mm Insulated Wall Panels" at bounding box center [326, 194] width 183 height 22
click at [477, 187] on div at bounding box center [674, 194] width 512 height 22
click at [490, 198] on input "60mm Insulated Wall Panels" at bounding box center [673, 193] width 511 height 21
click at [502, 193] on input "60mm Insulated Wall Panels" at bounding box center [673, 193] width 511 height 21
type input "60mm Insulated PIR Wall Panels"
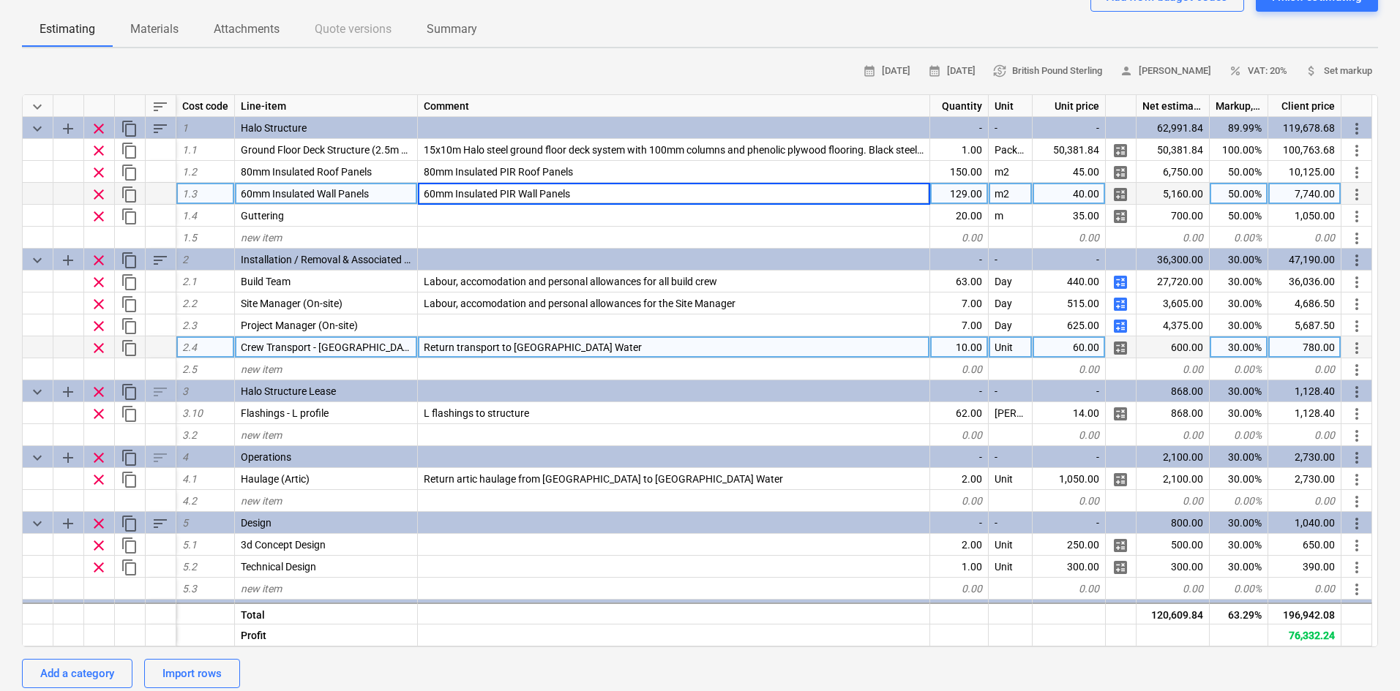
type textarea "x"
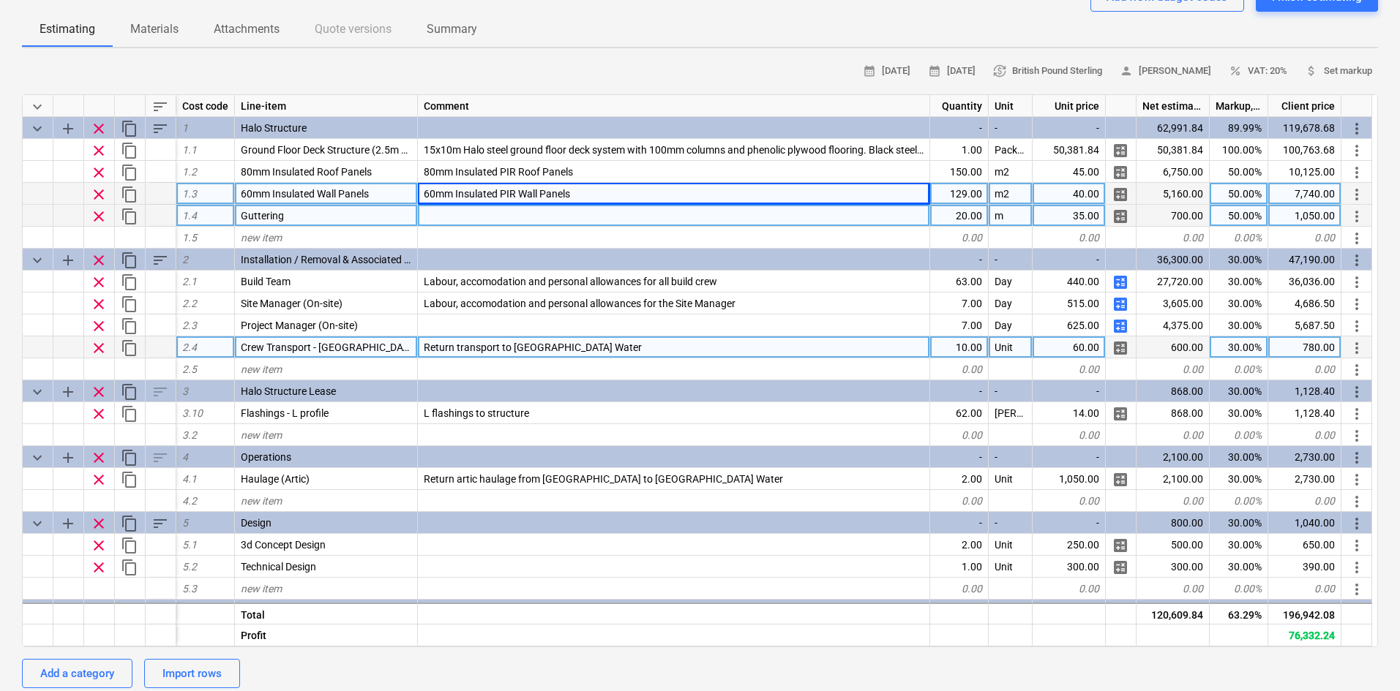
click at [476, 217] on div at bounding box center [674, 216] width 512 height 22
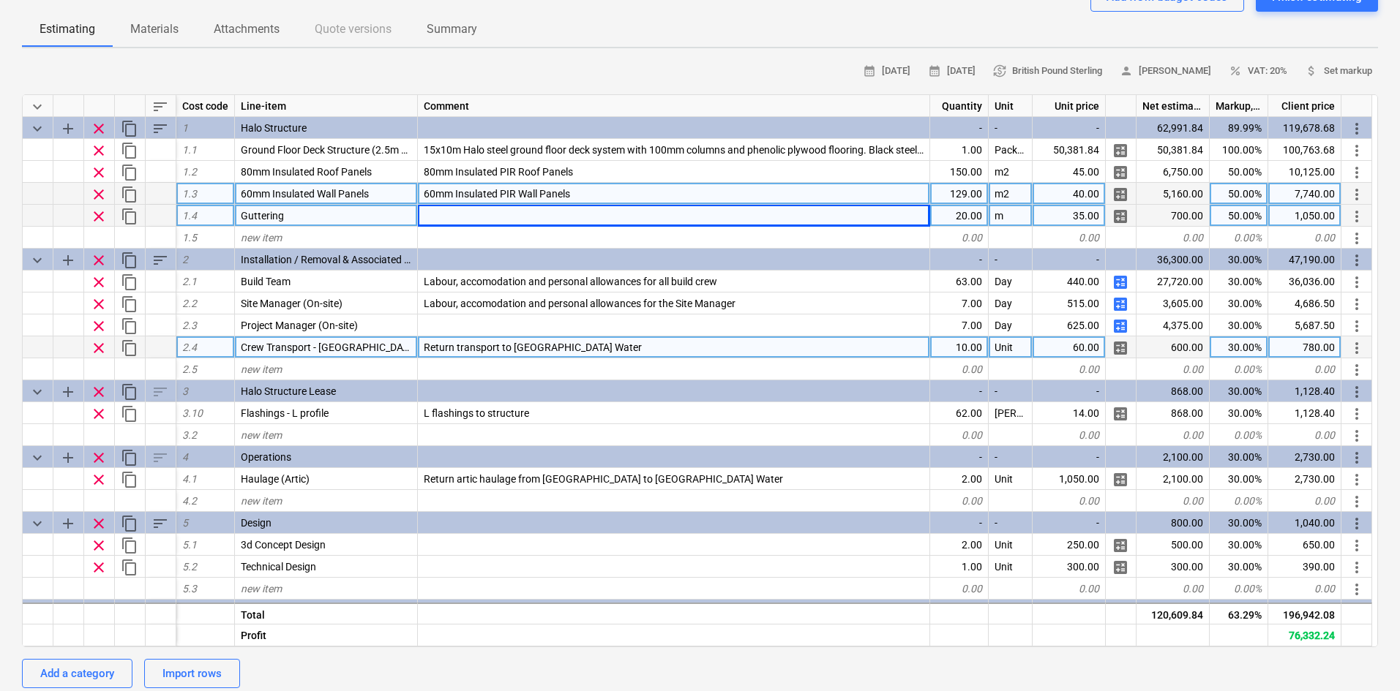
click at [495, 220] on div at bounding box center [674, 216] width 512 height 22
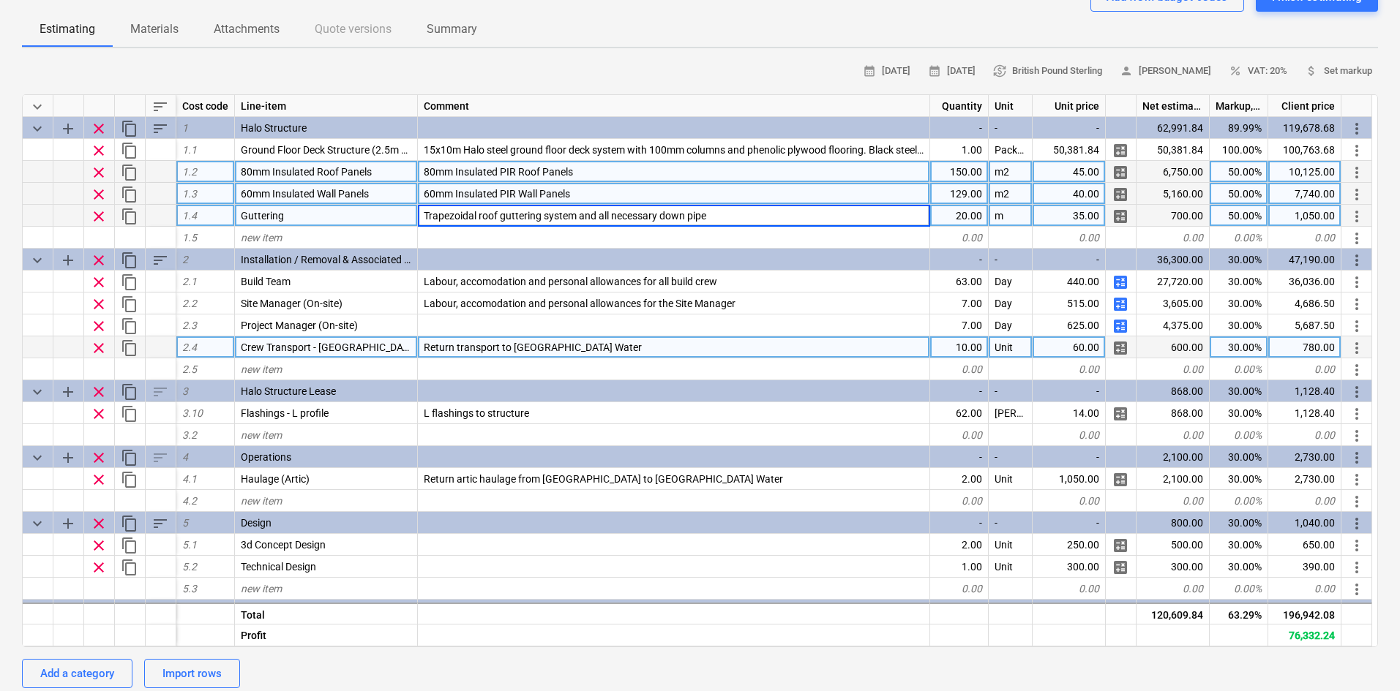
type input "Trapezoidal roof guttering system and all necessary down pipes"
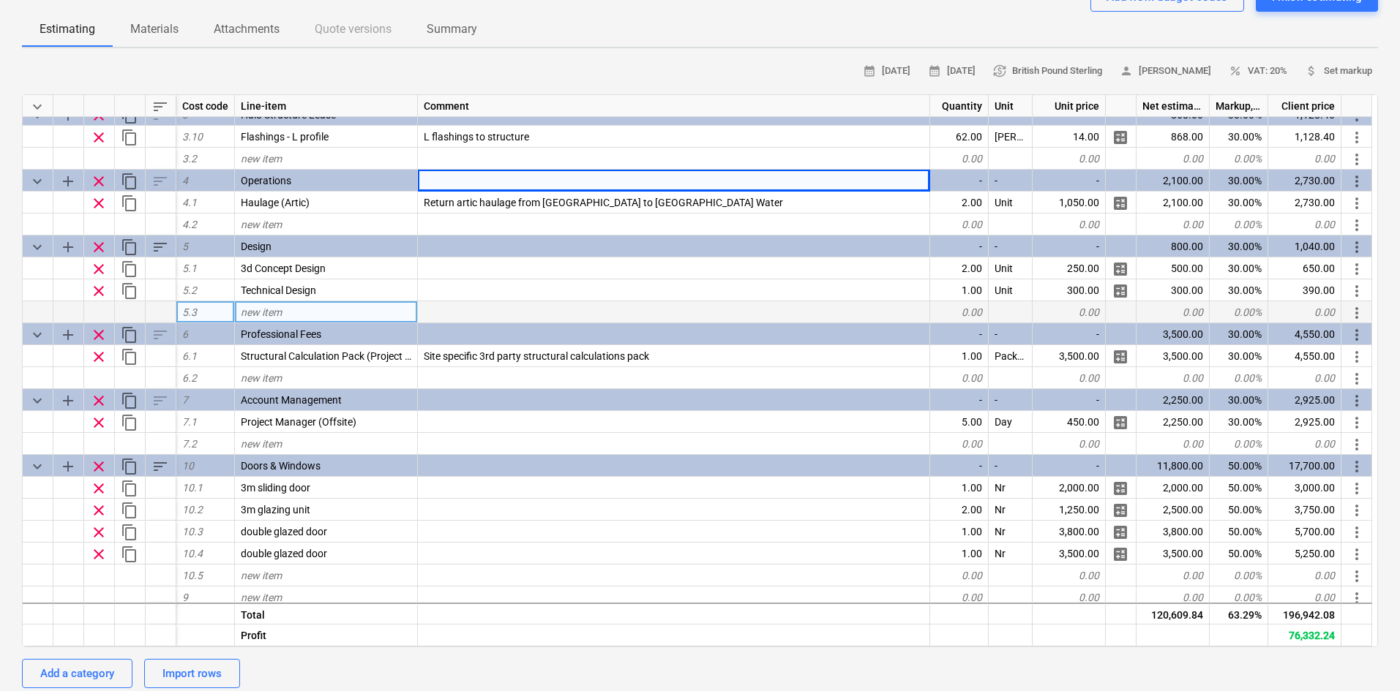
scroll to position [282, 0]
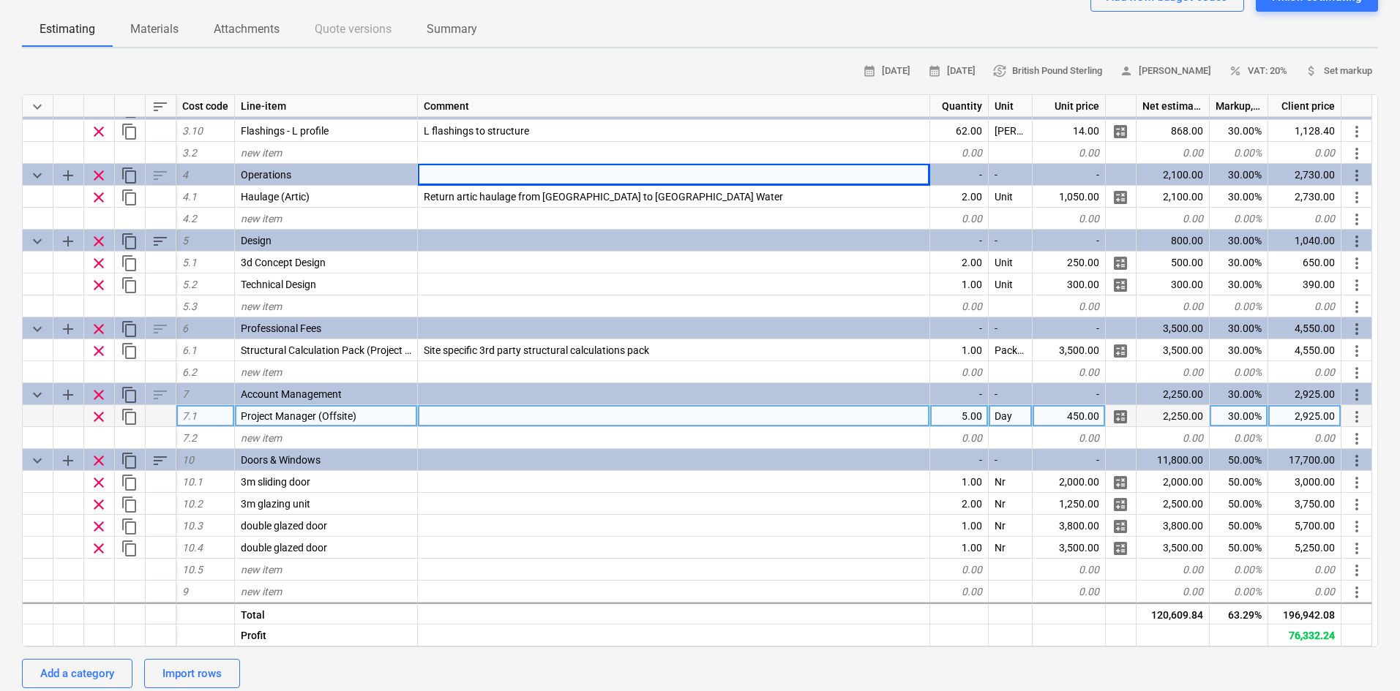
click at [458, 420] on div at bounding box center [674, 416] width 512 height 22
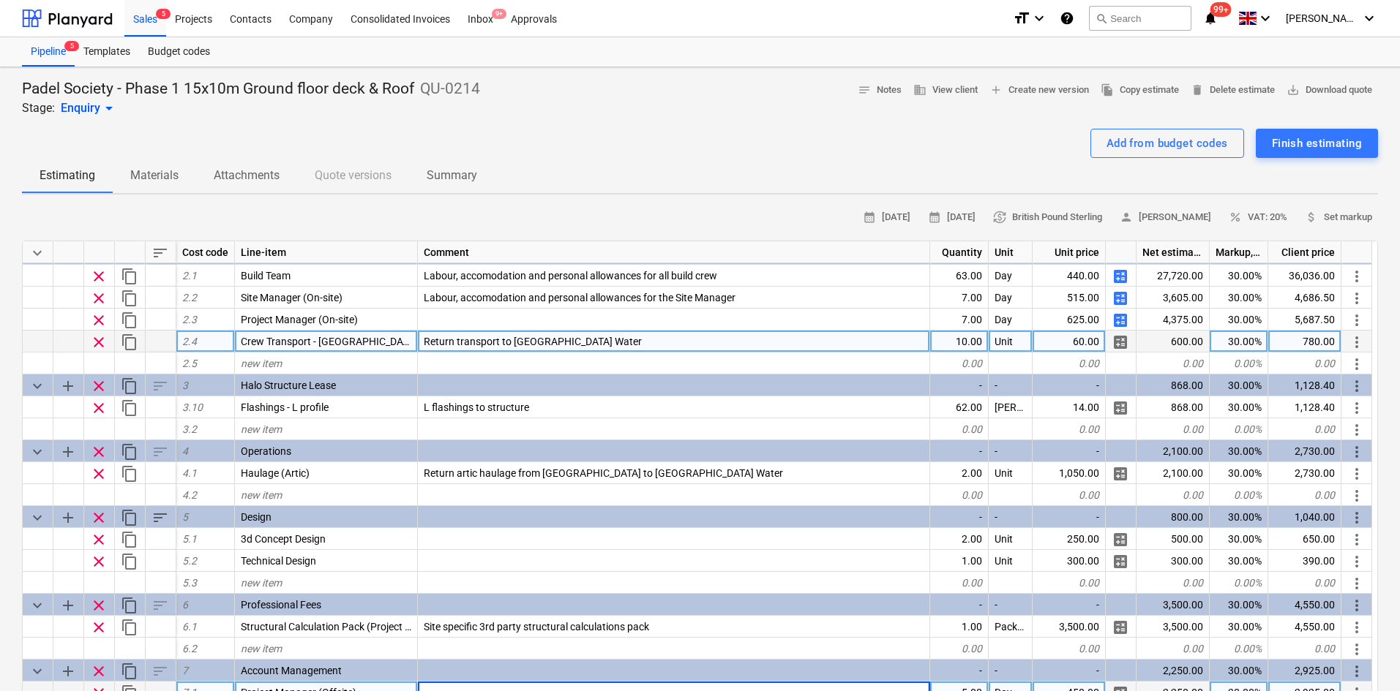
scroll to position [0, 0]
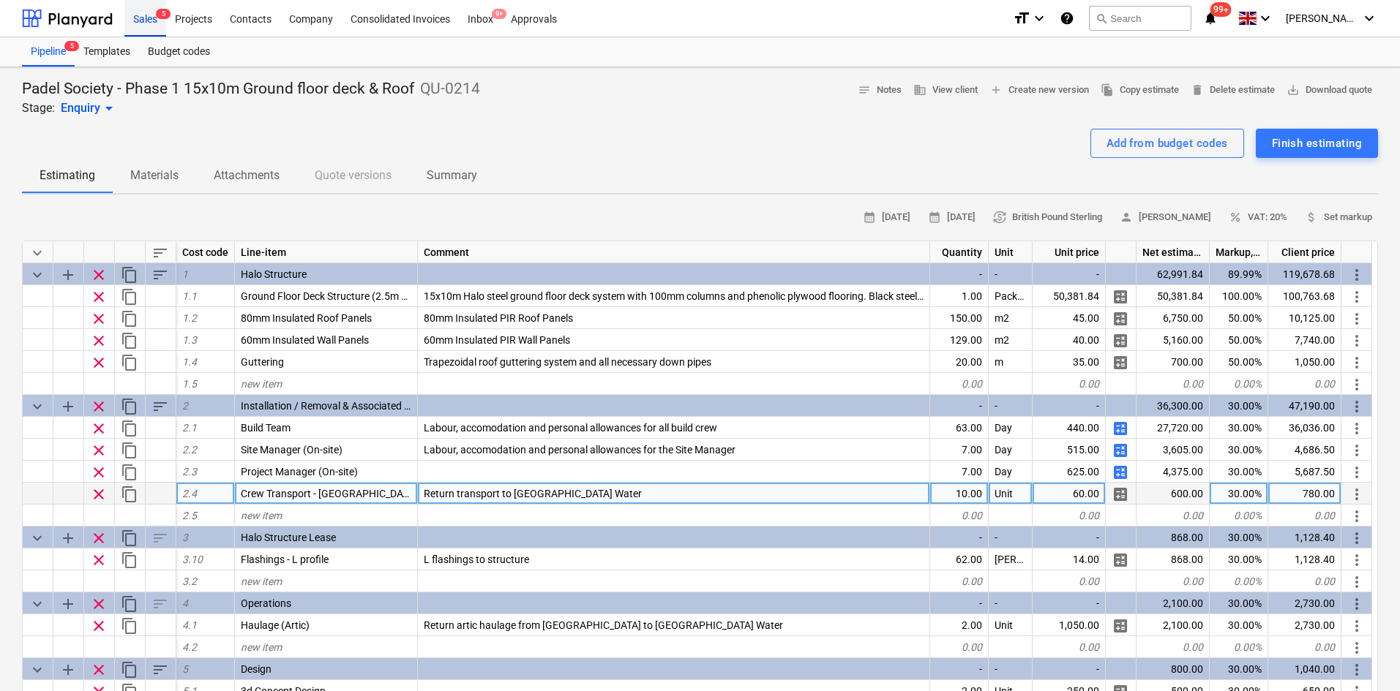
click at [150, 30] on div "Sales 5" at bounding box center [145, 17] width 42 height 37
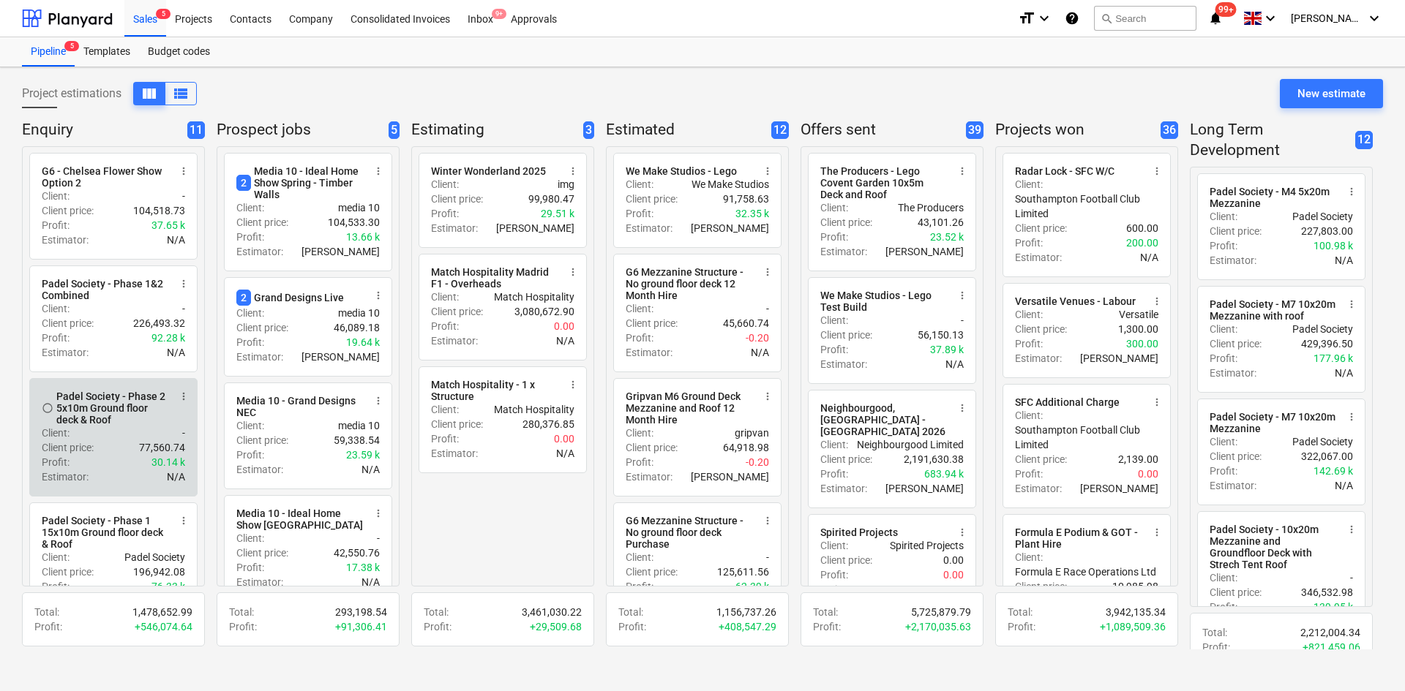
click at [102, 440] on div "Client : -" at bounding box center [113, 433] width 143 height 15
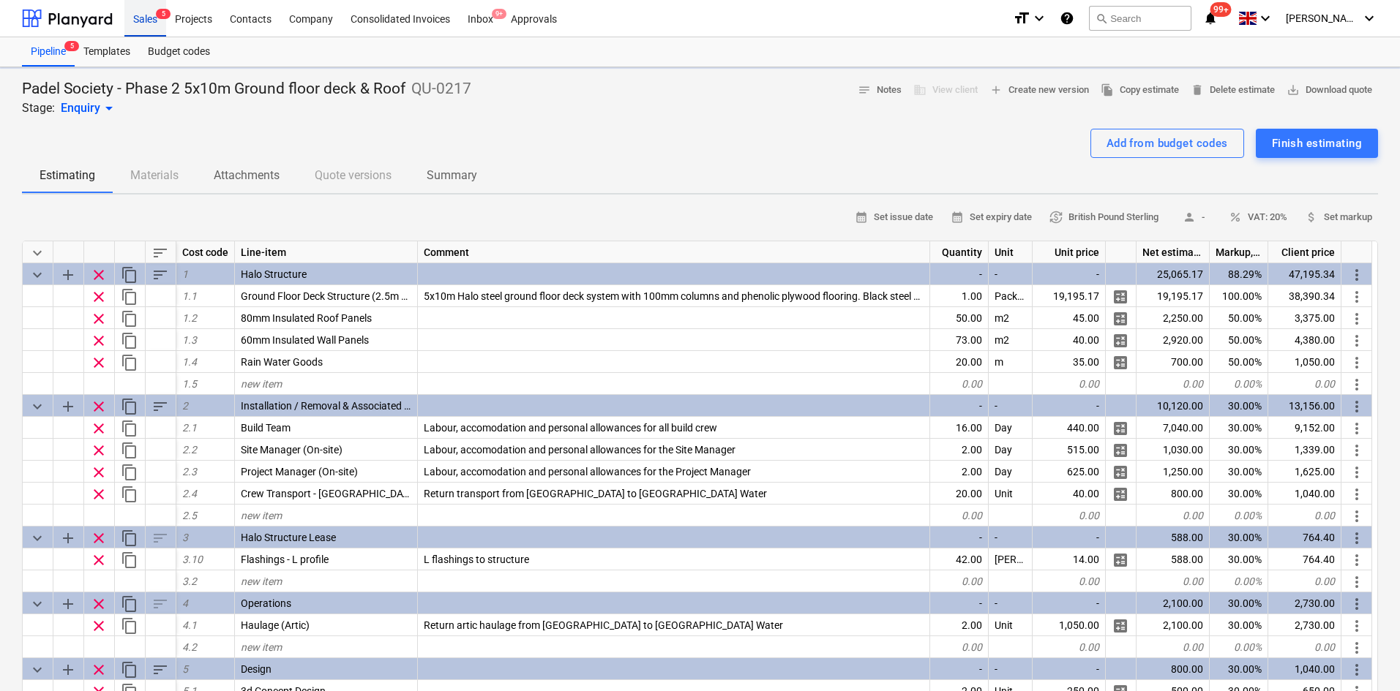
type textarea "x"
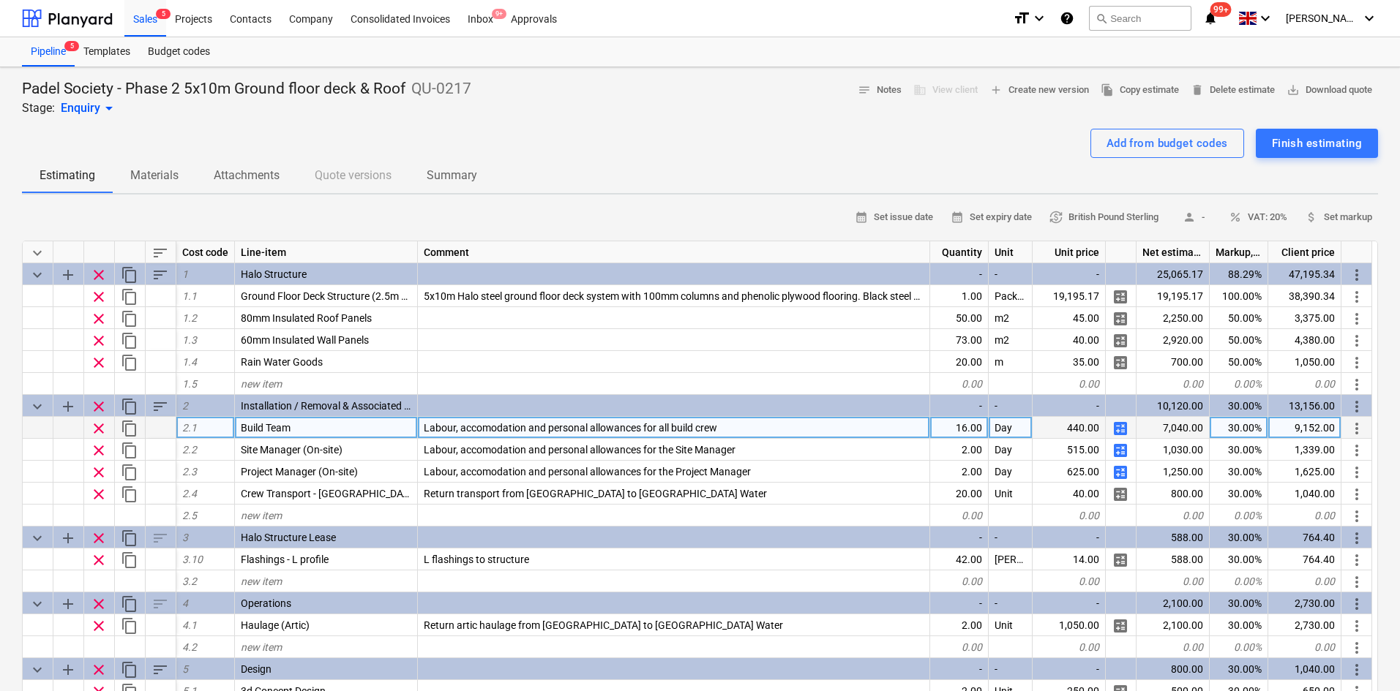
click at [942, 439] on div "16.00" at bounding box center [959, 428] width 59 height 22
type input "38"
type textarea "x"
click at [147, 17] on div "Sales 5" at bounding box center [145, 17] width 42 height 37
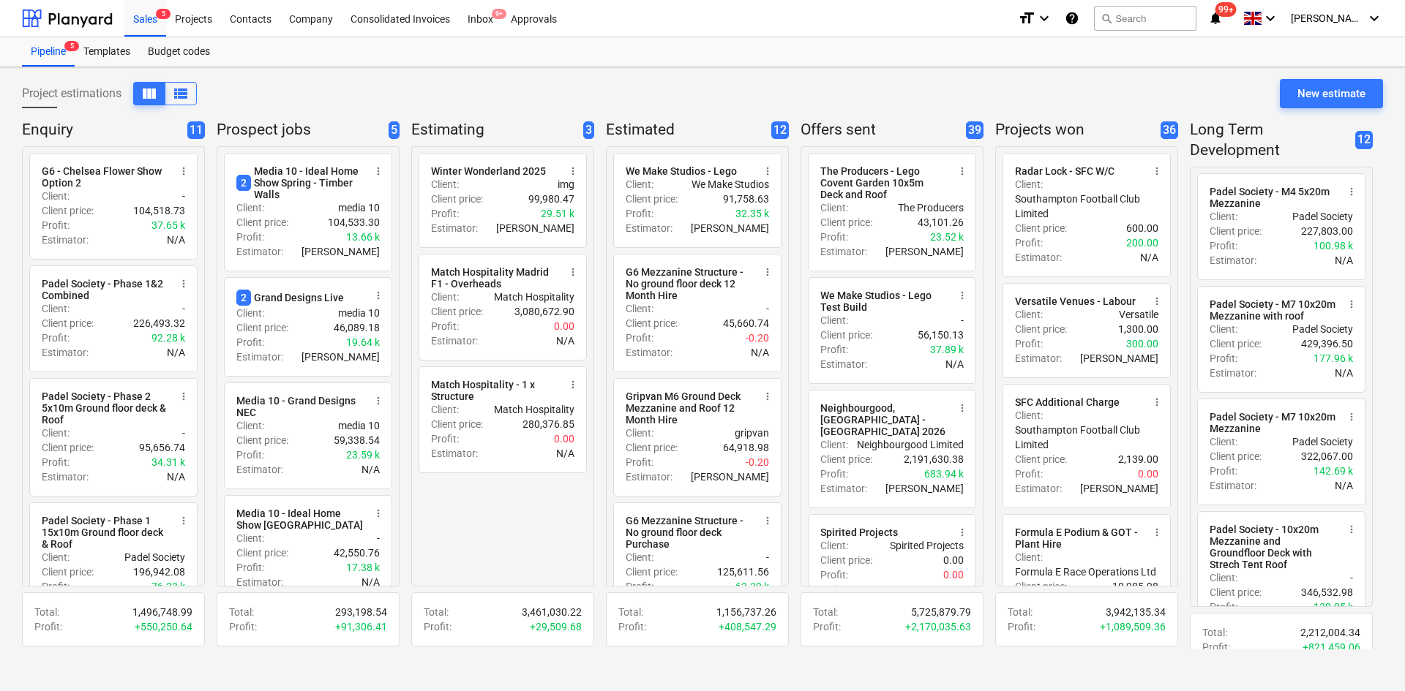
click at [1223, 21] on icon "notifications" at bounding box center [1215, 19] width 15 height 18
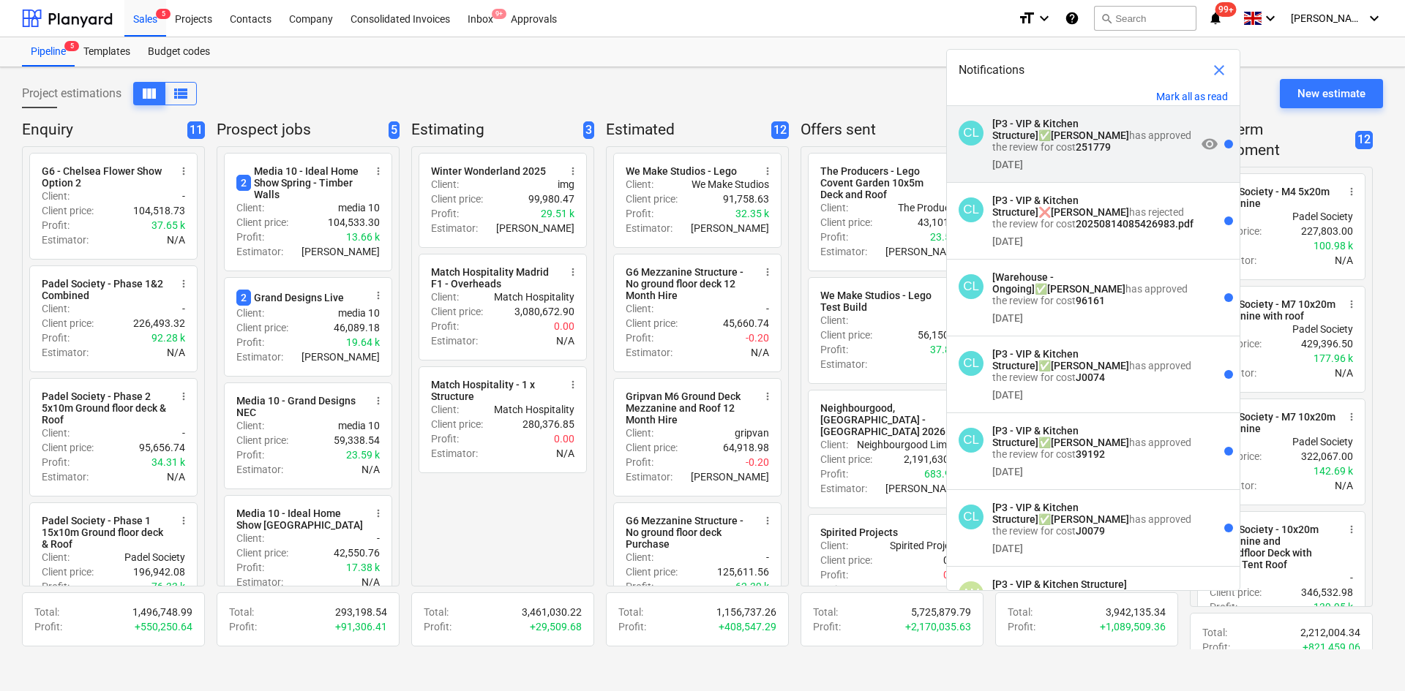
click at [1091, 163] on div "7 days ago" at bounding box center [1094, 162] width 204 height 18
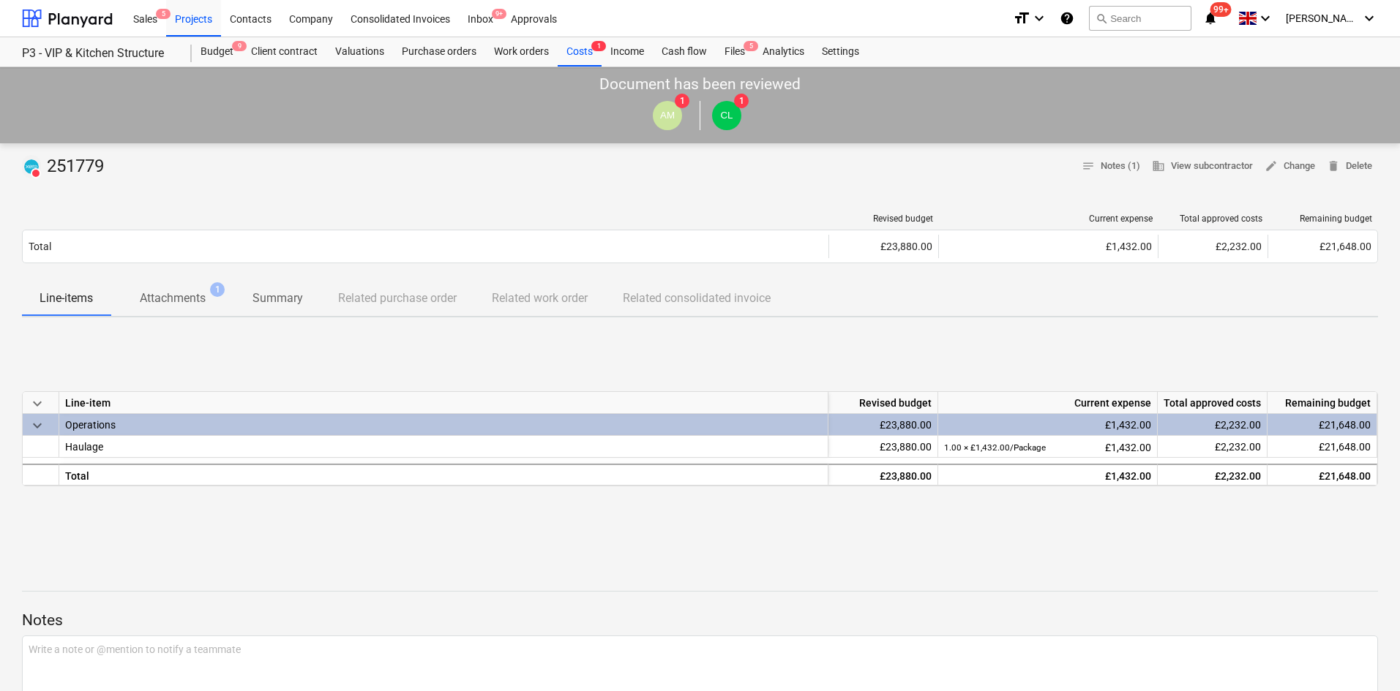
click at [169, 310] on span "Attachments 1" at bounding box center [172, 298] width 124 height 27
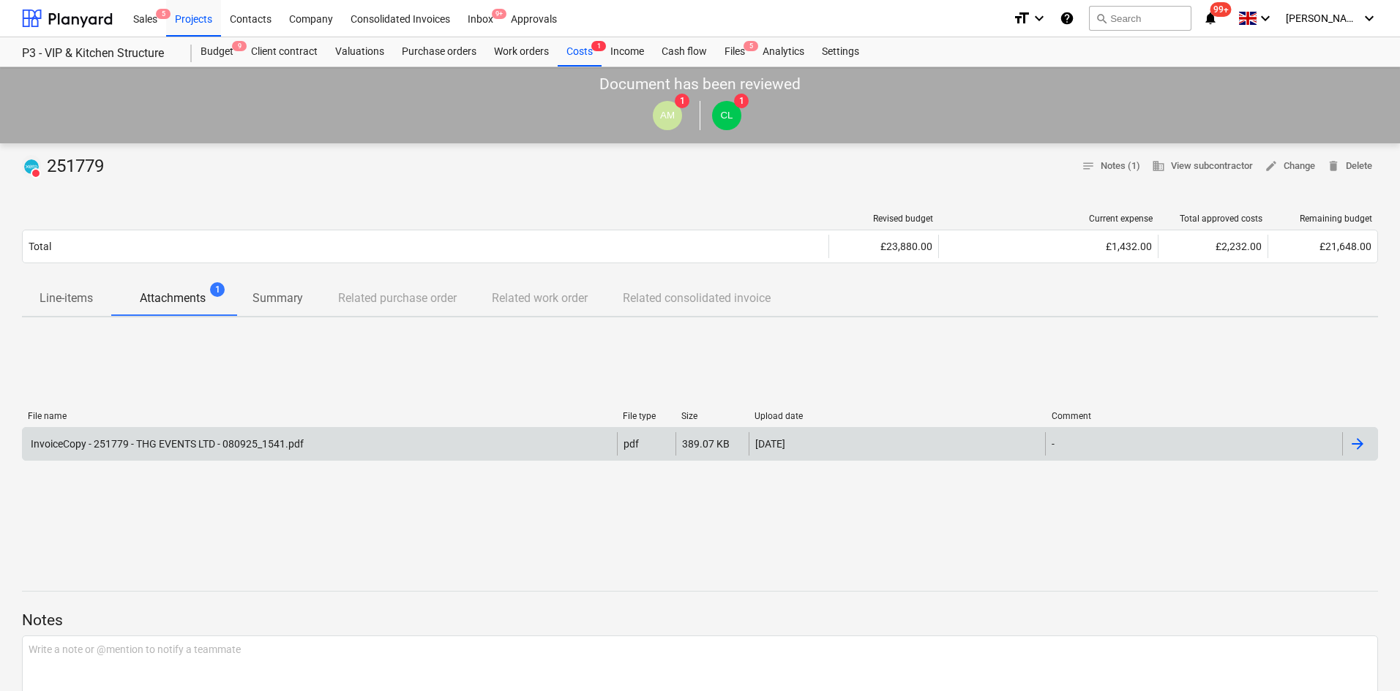
click at [168, 443] on div "InvoiceCopy - 251779 - THG EVENTS LTD - 080925_1541.pdf" at bounding box center [166, 444] width 275 height 12
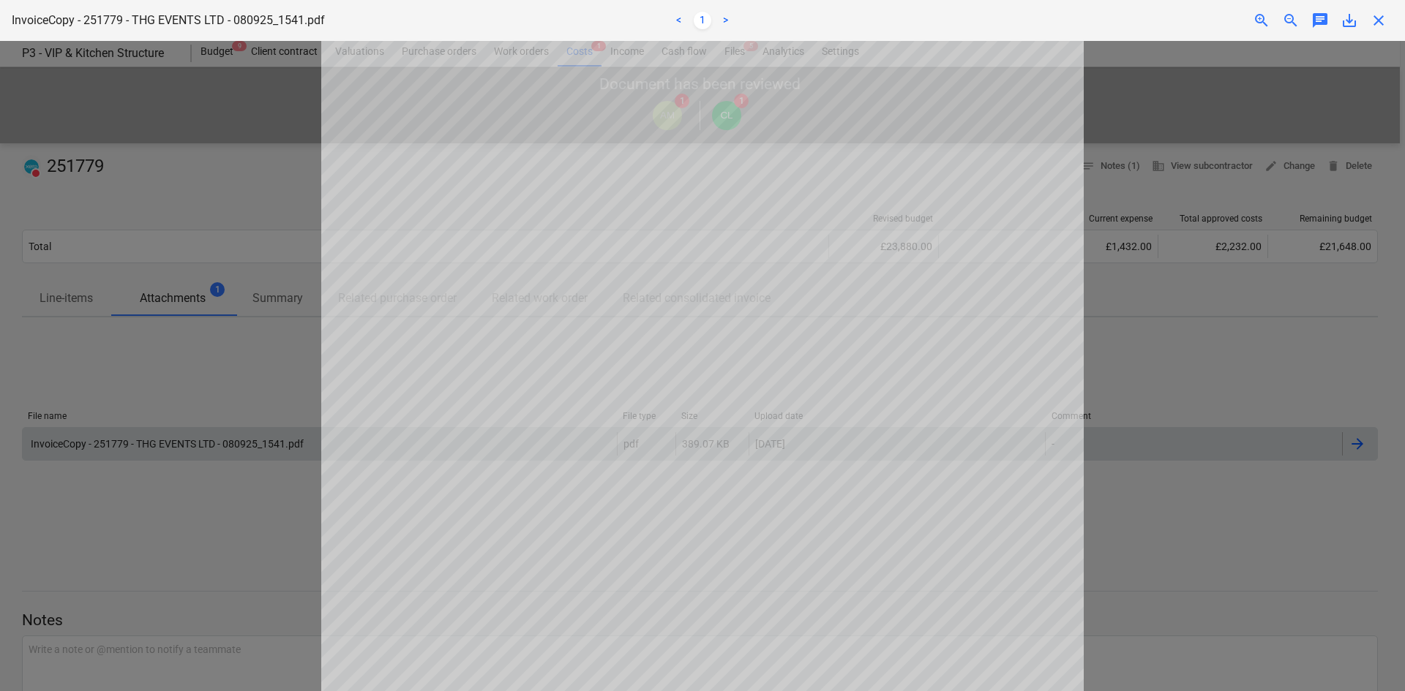
click at [203, 349] on div at bounding box center [702, 366] width 1405 height 650
click at [1381, 23] on span "close" at bounding box center [1379, 21] width 18 height 18
